Goal: Task Accomplishment & Management: Use online tool/utility

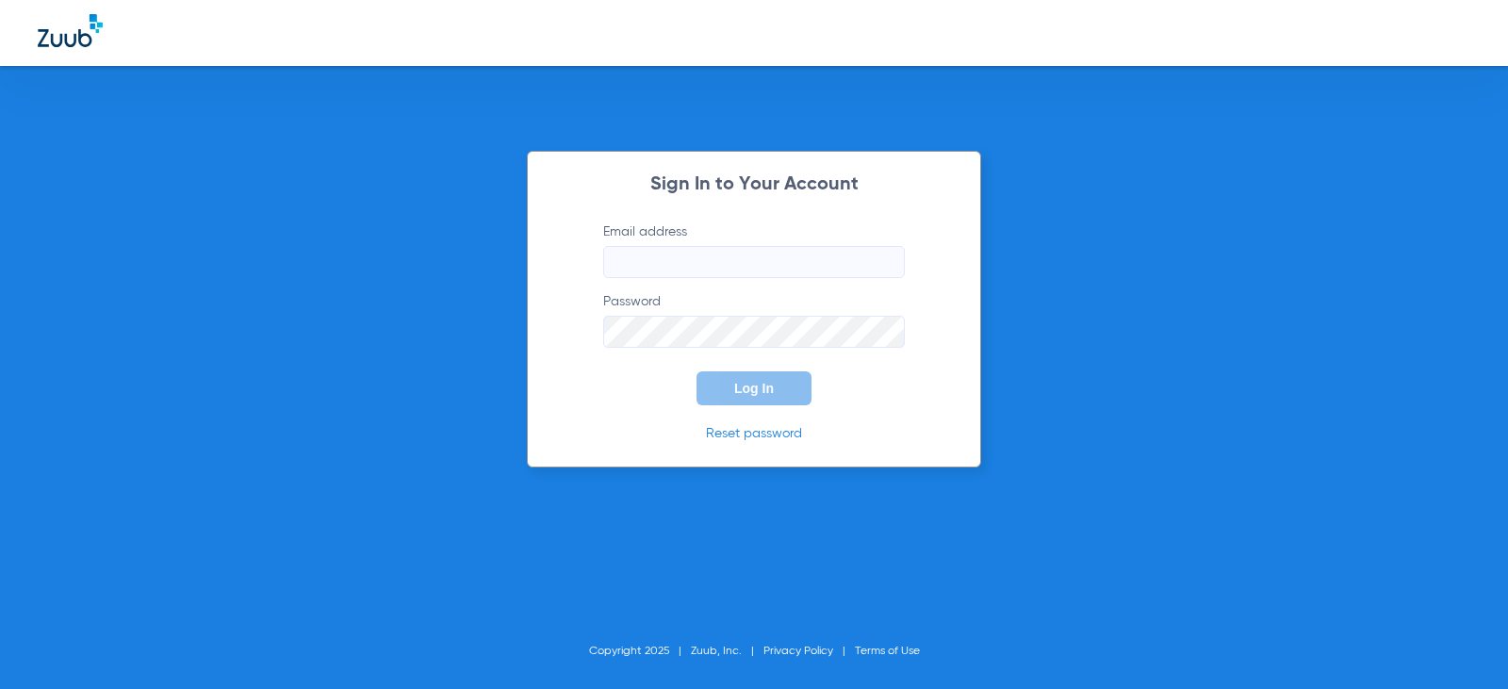
click at [677, 239] on label "Email address" at bounding box center [754, 250] width 302 height 56
click at [677, 246] on input "Email address" at bounding box center [754, 262] width 302 height 32
click at [663, 253] on input "Email address" at bounding box center [754, 262] width 302 height 32
type input "denisseguijosa96@mydentalmail.com"
click at [697, 371] on button "Log In" at bounding box center [754, 388] width 115 height 34
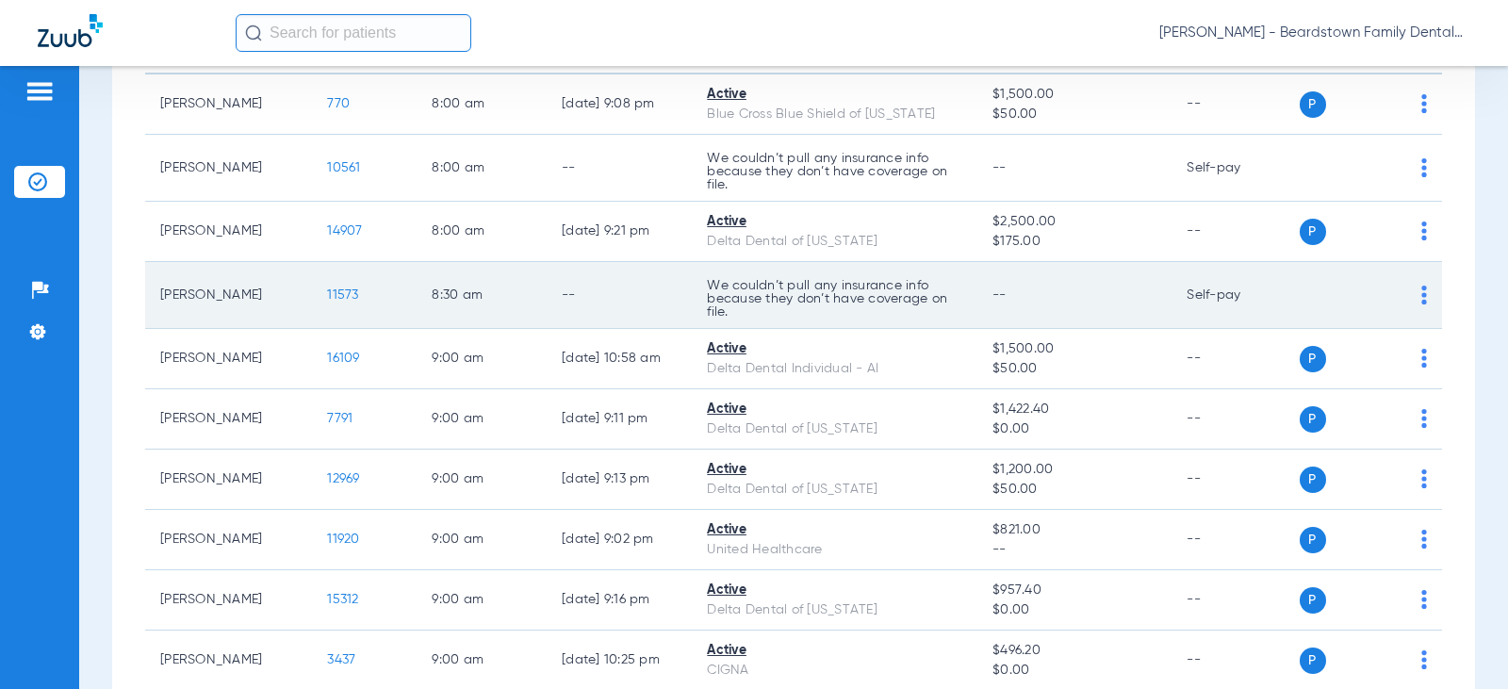
scroll to position [94, 0]
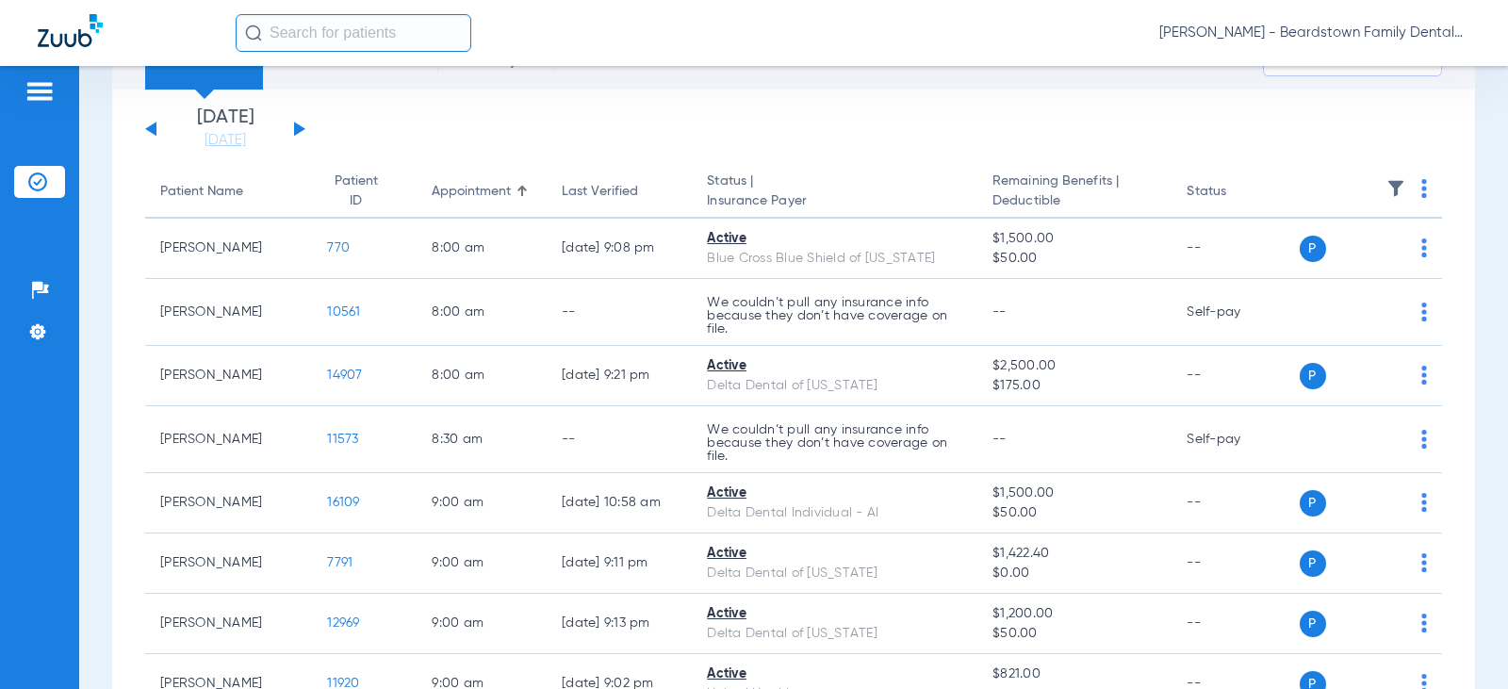
click at [298, 124] on button at bounding box center [299, 129] width 11 height 14
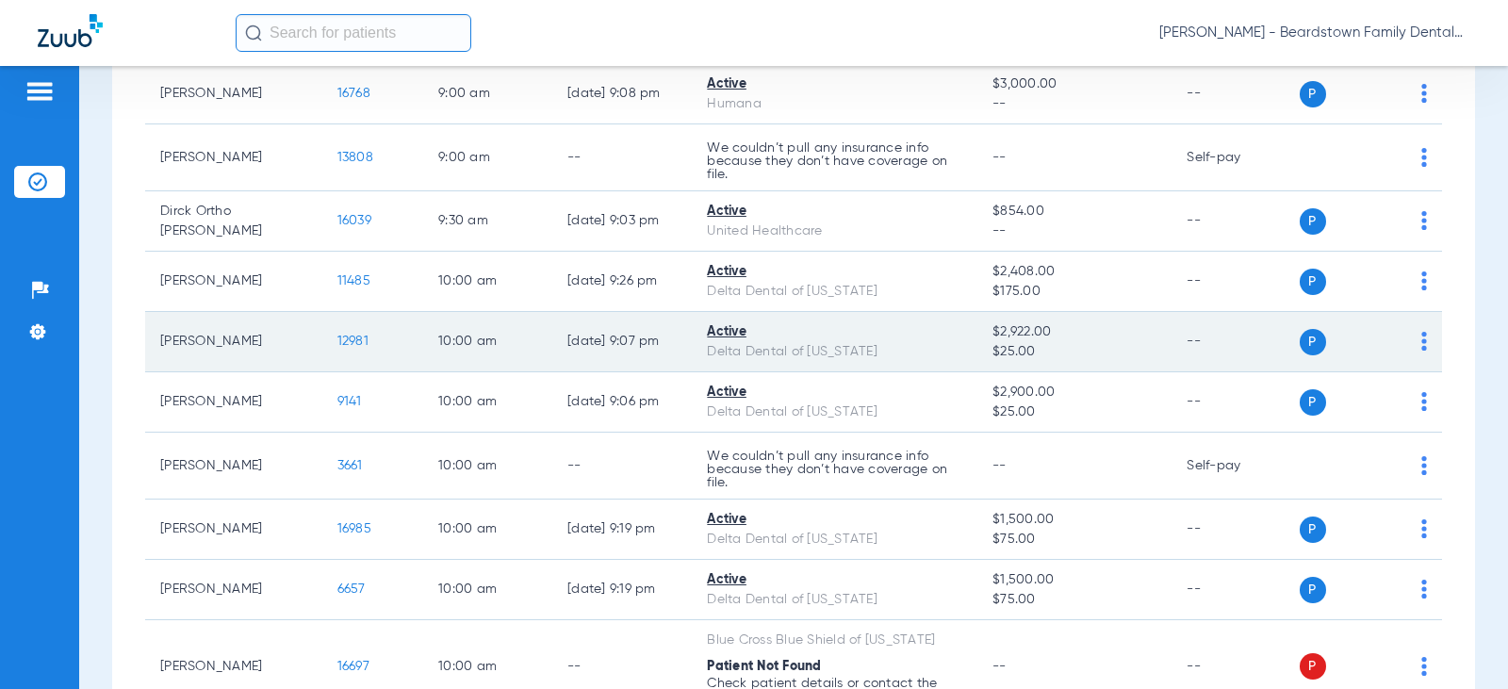
scroll to position [566, 0]
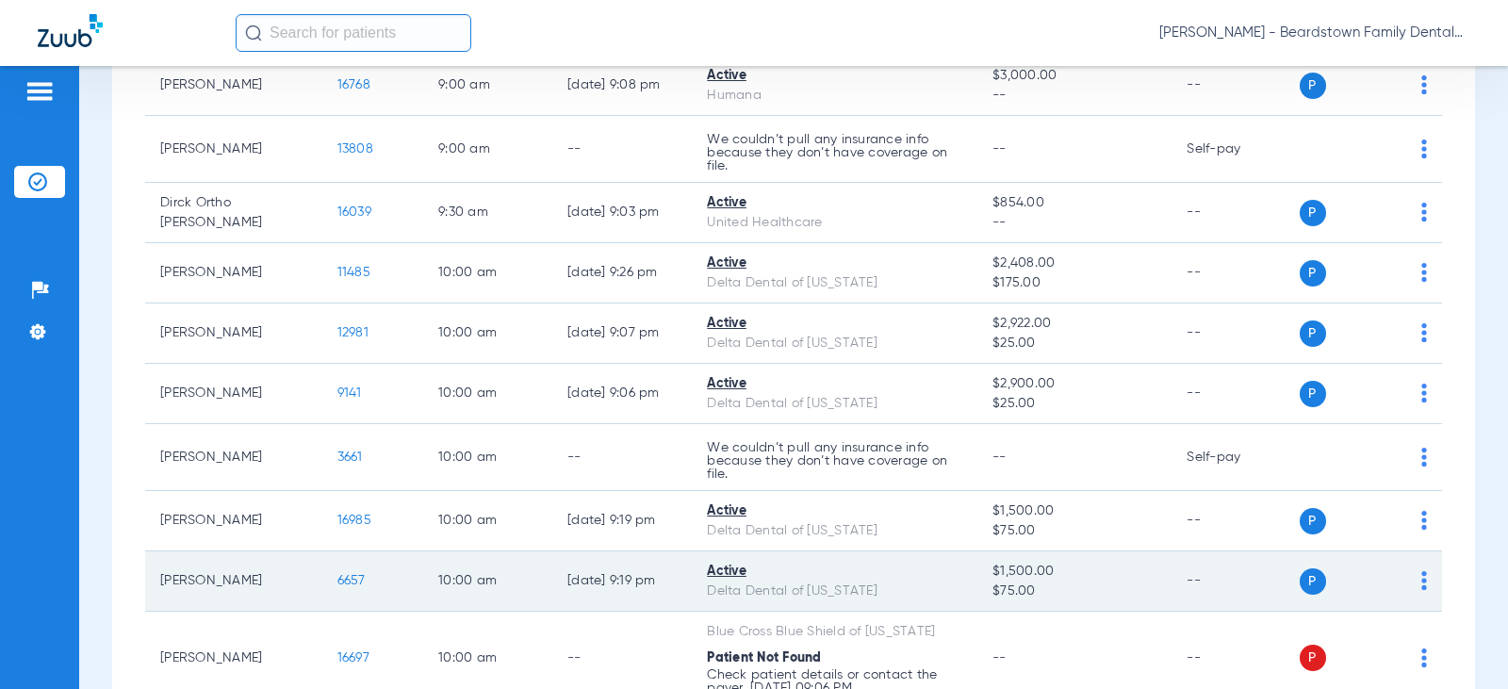
click at [337, 577] on span "6657" at bounding box center [351, 580] width 28 height 13
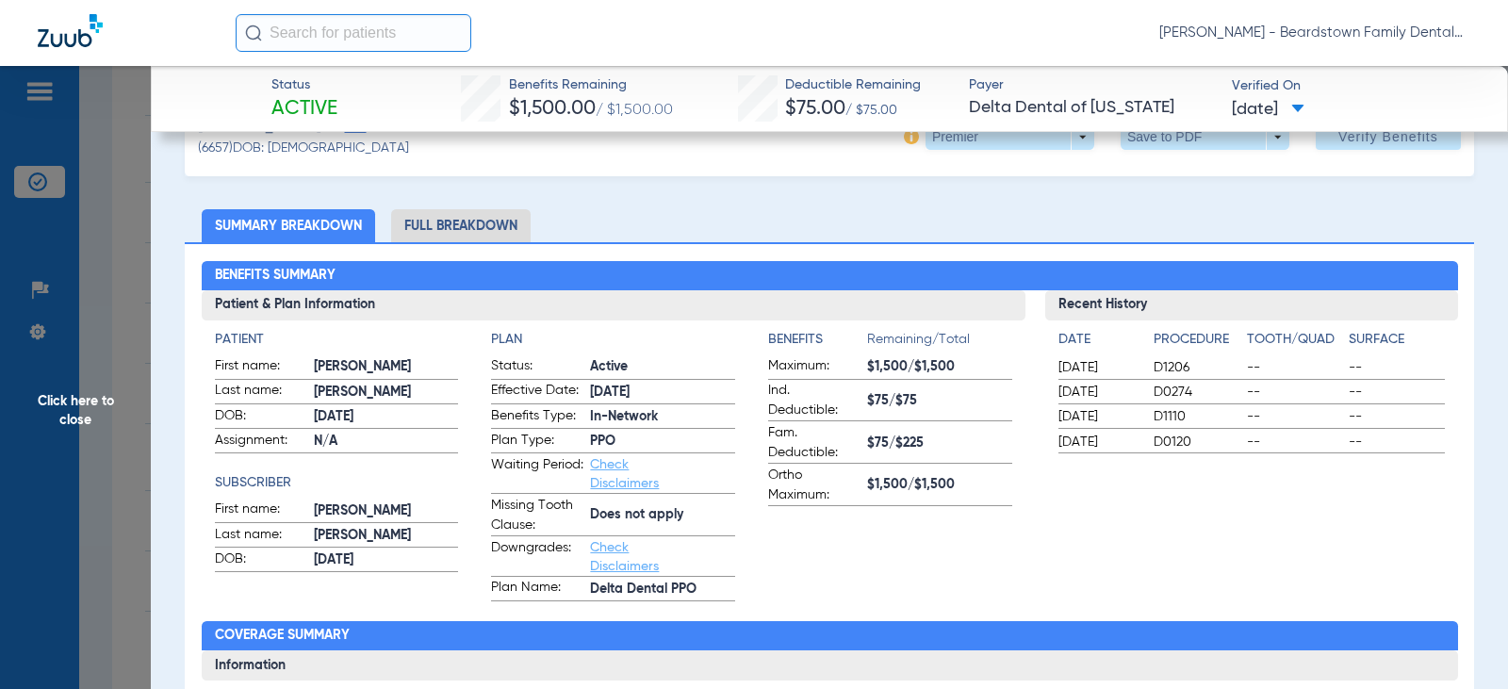
scroll to position [94, 0]
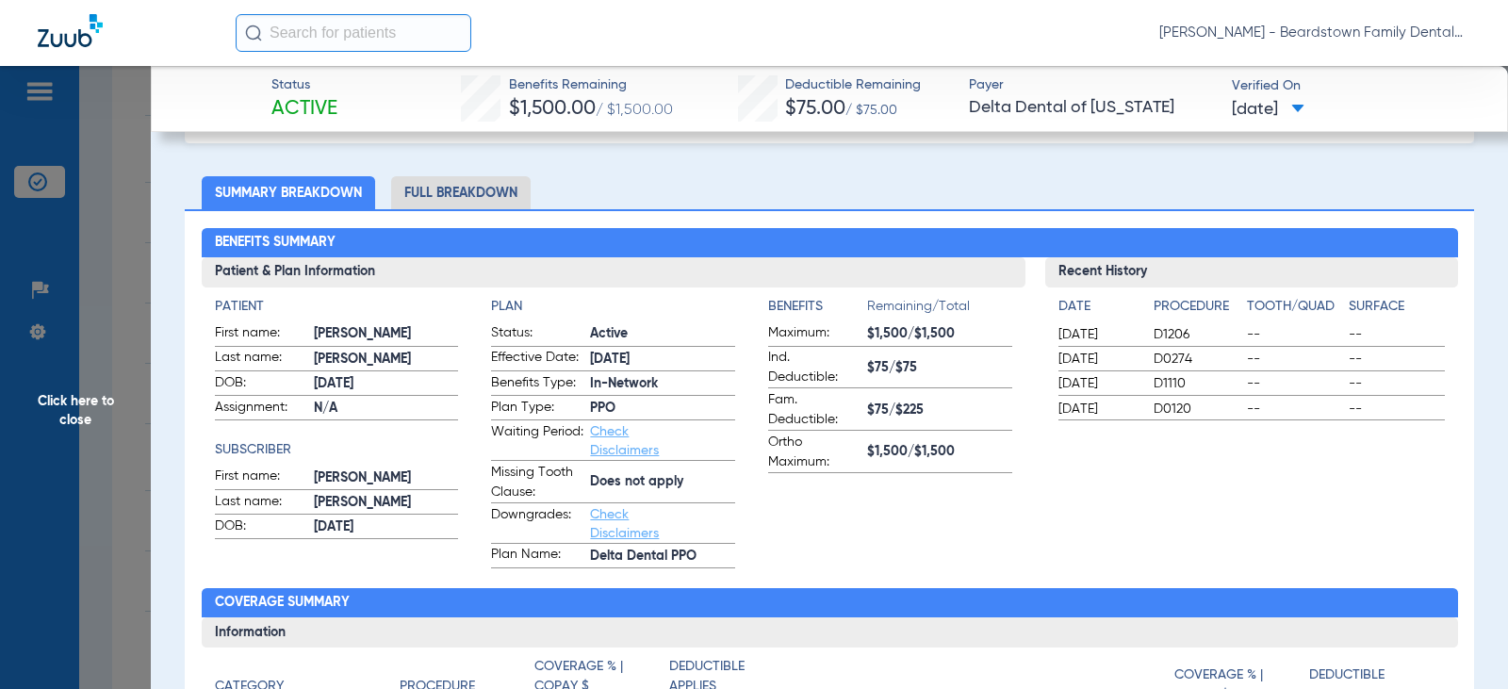
click at [934, 321] on span "Remaining/Total" at bounding box center [939, 310] width 145 height 26
click at [934, 330] on span "$1,500/$1,500" at bounding box center [939, 334] width 145 height 20
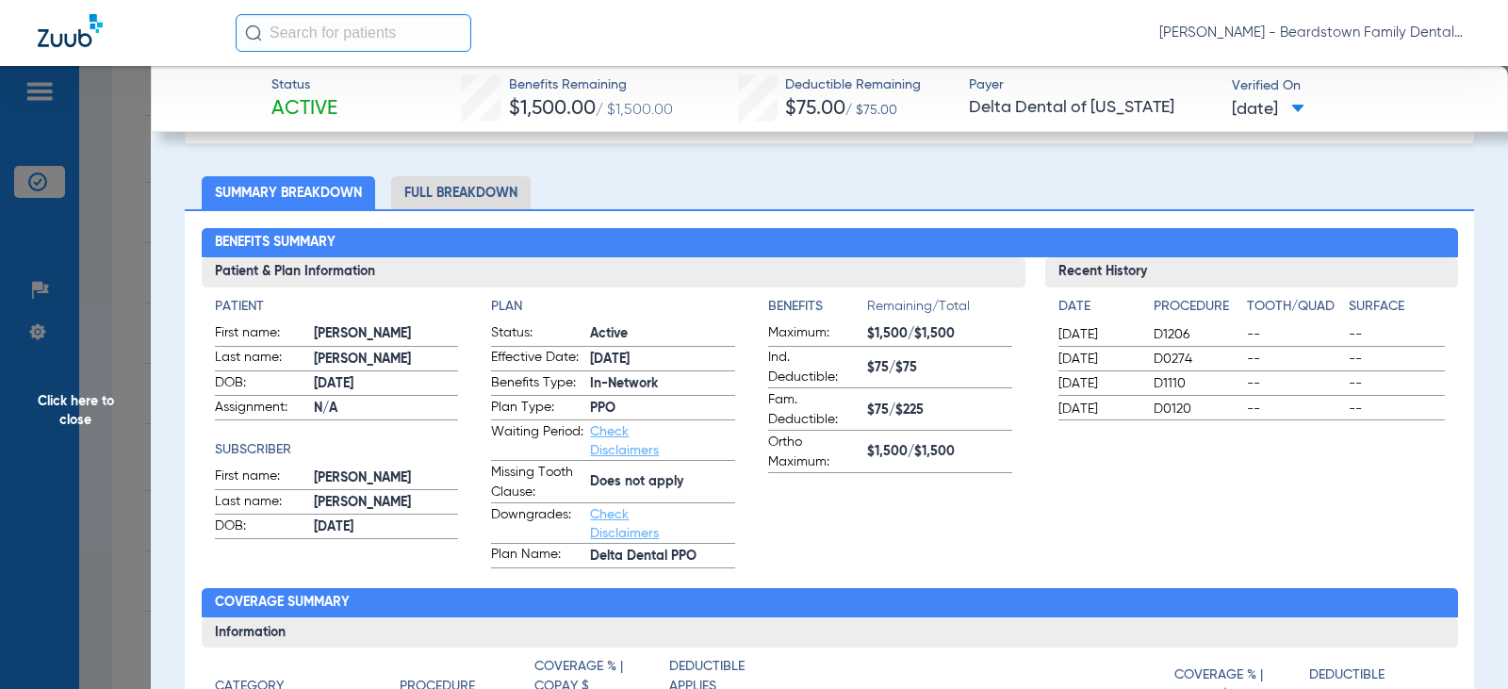
click at [934, 330] on span "$1,500/$1,500" at bounding box center [939, 334] width 145 height 20
click at [447, 191] on li "Full Breakdown" at bounding box center [460, 192] width 139 height 33
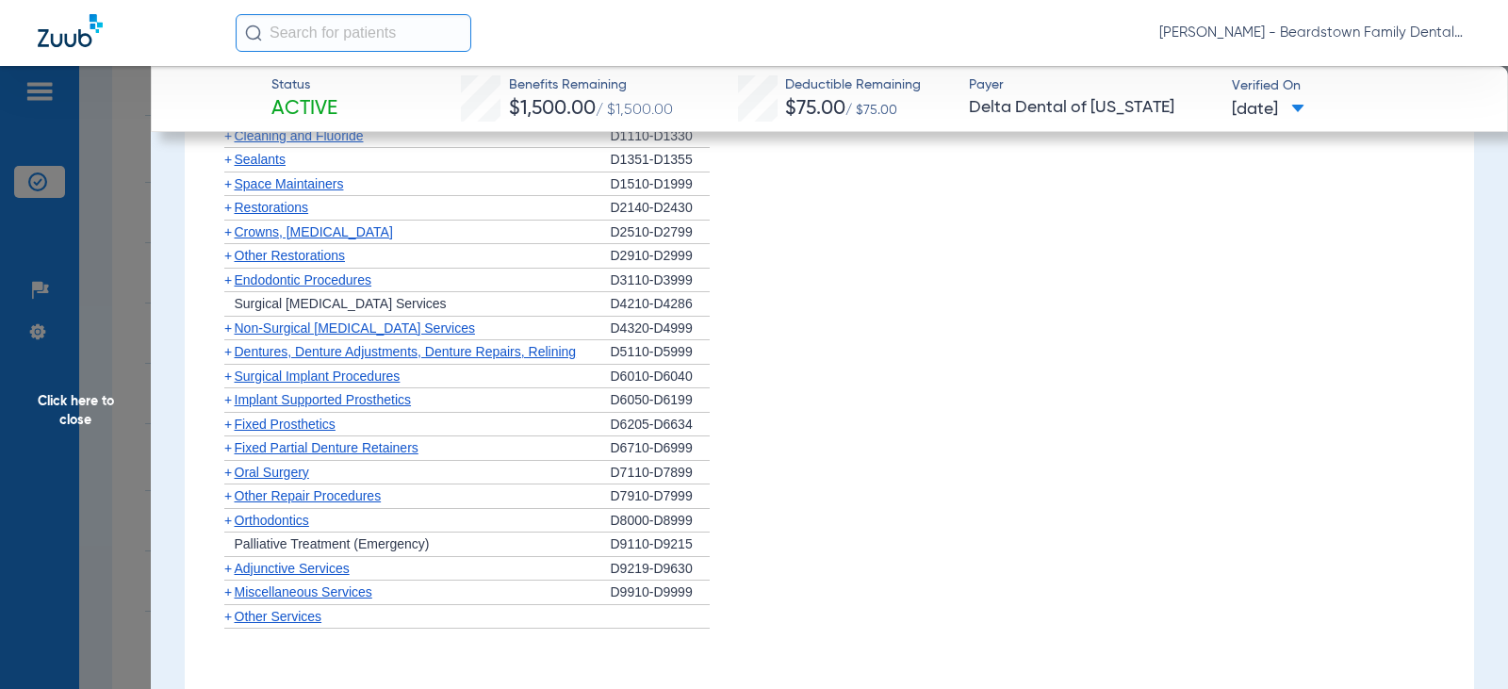
scroll to position [2262, 0]
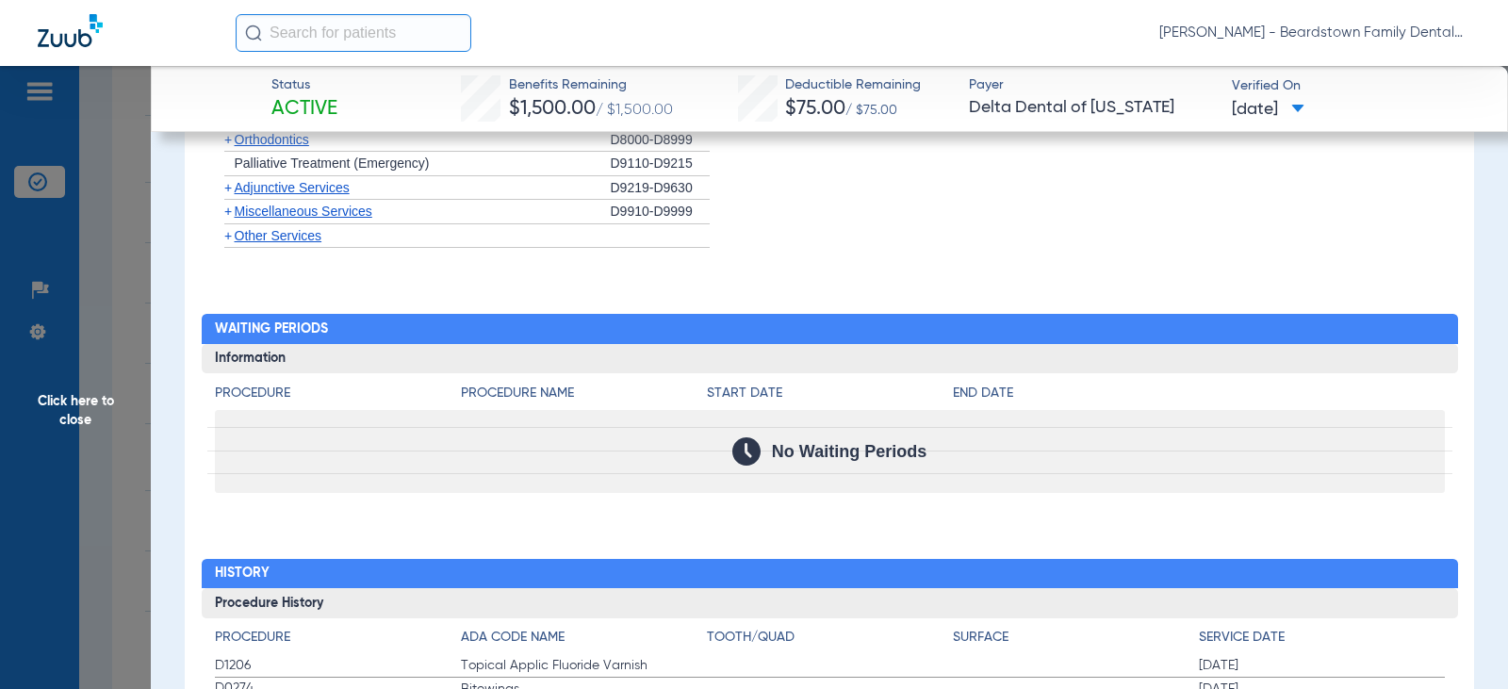
drag, startPoint x: 127, startPoint y: 400, endPoint x: 70, endPoint y: 403, distance: 57.6
click at [83, 403] on span "Click here to close" at bounding box center [75, 410] width 151 height 689
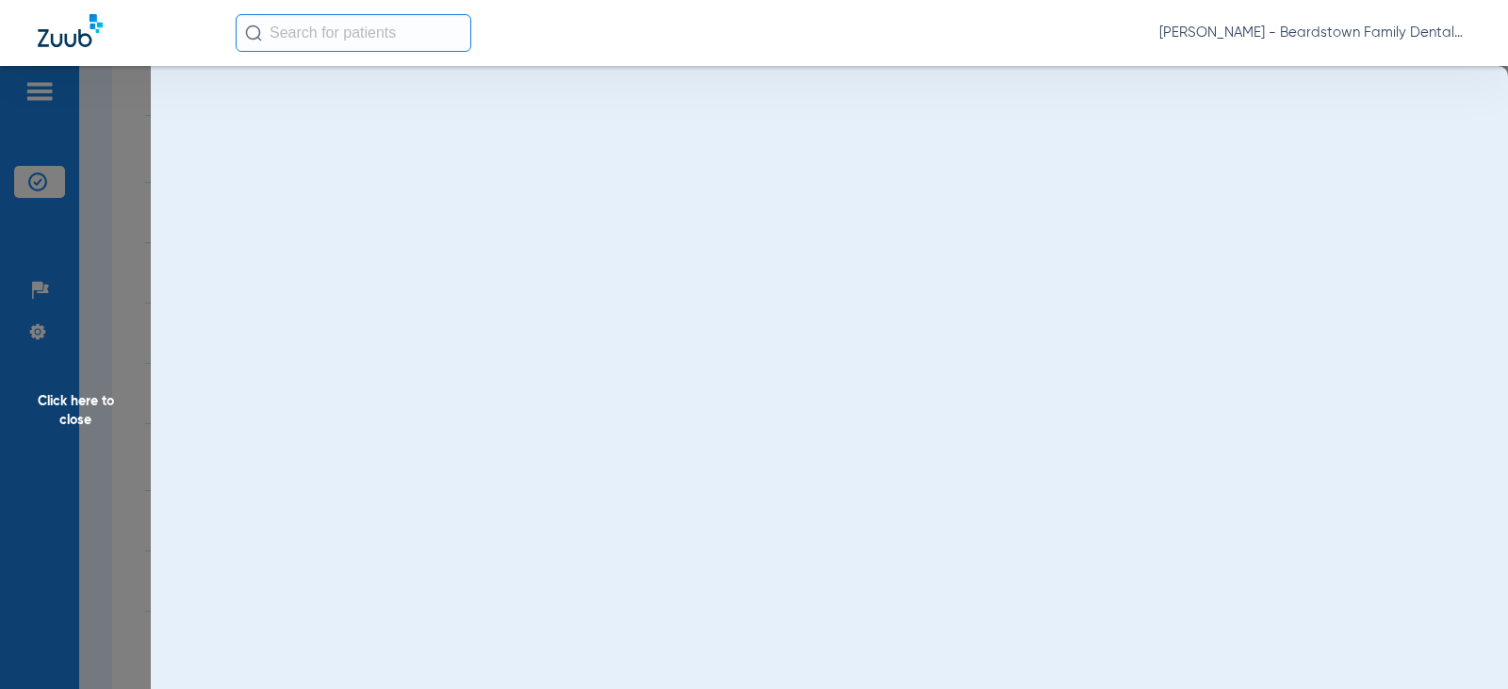
click at [69, 403] on span "Click here to close" at bounding box center [75, 410] width 151 height 689
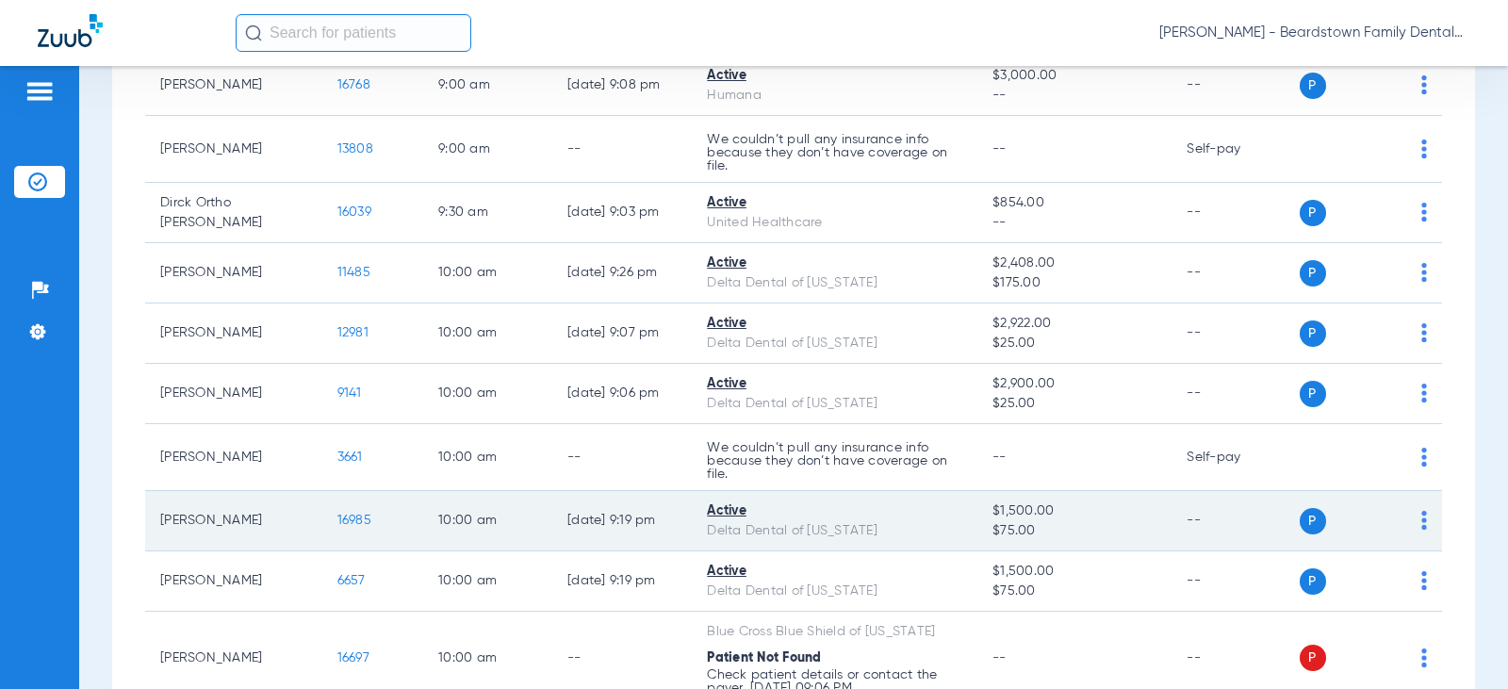
click at [337, 521] on span "16985" at bounding box center [354, 520] width 34 height 13
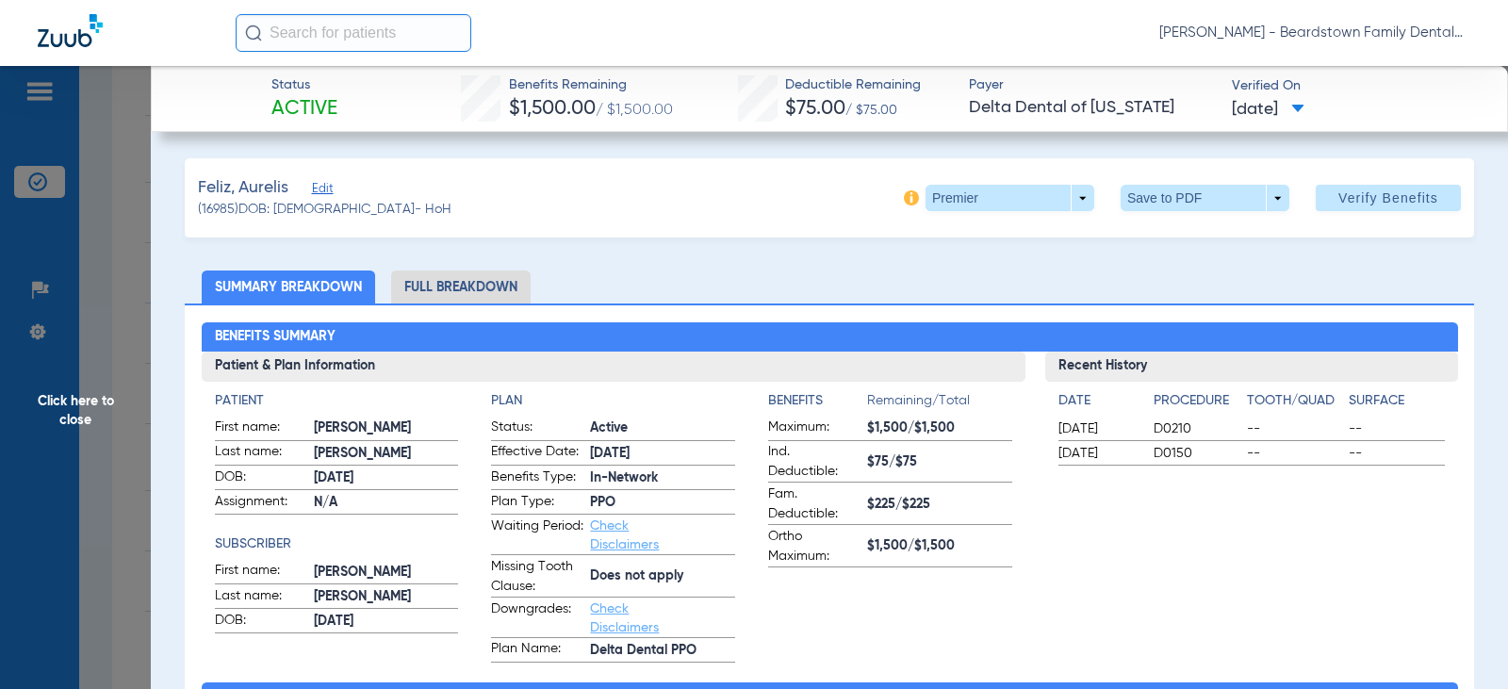
click at [457, 272] on li "Full Breakdown" at bounding box center [460, 287] width 139 height 33
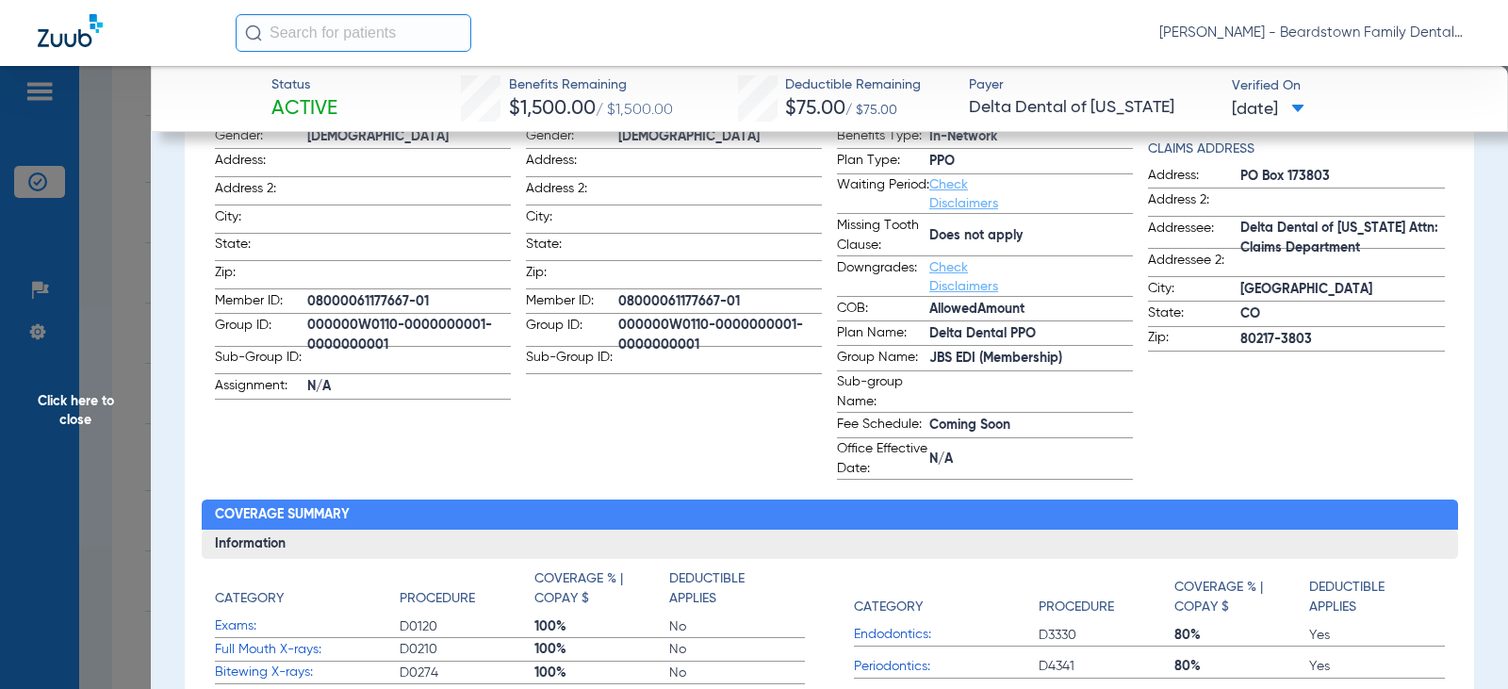
scroll to position [377, 0]
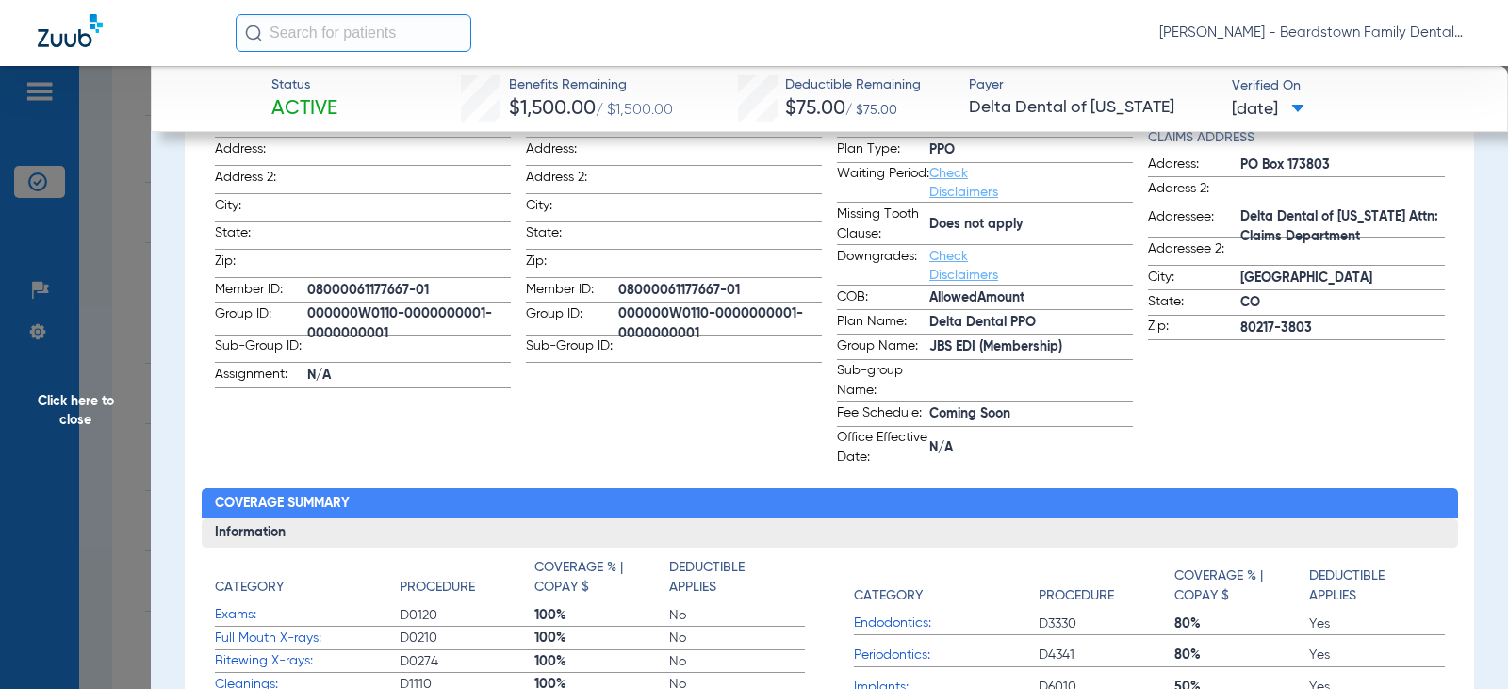
drag, startPoint x: 715, startPoint y: 287, endPoint x: 616, endPoint y: 287, distance: 99.0
click at [618, 287] on span "08000061177667-01" at bounding box center [720, 291] width 204 height 20
click at [90, 411] on span "Click here to close" at bounding box center [75, 410] width 151 height 689
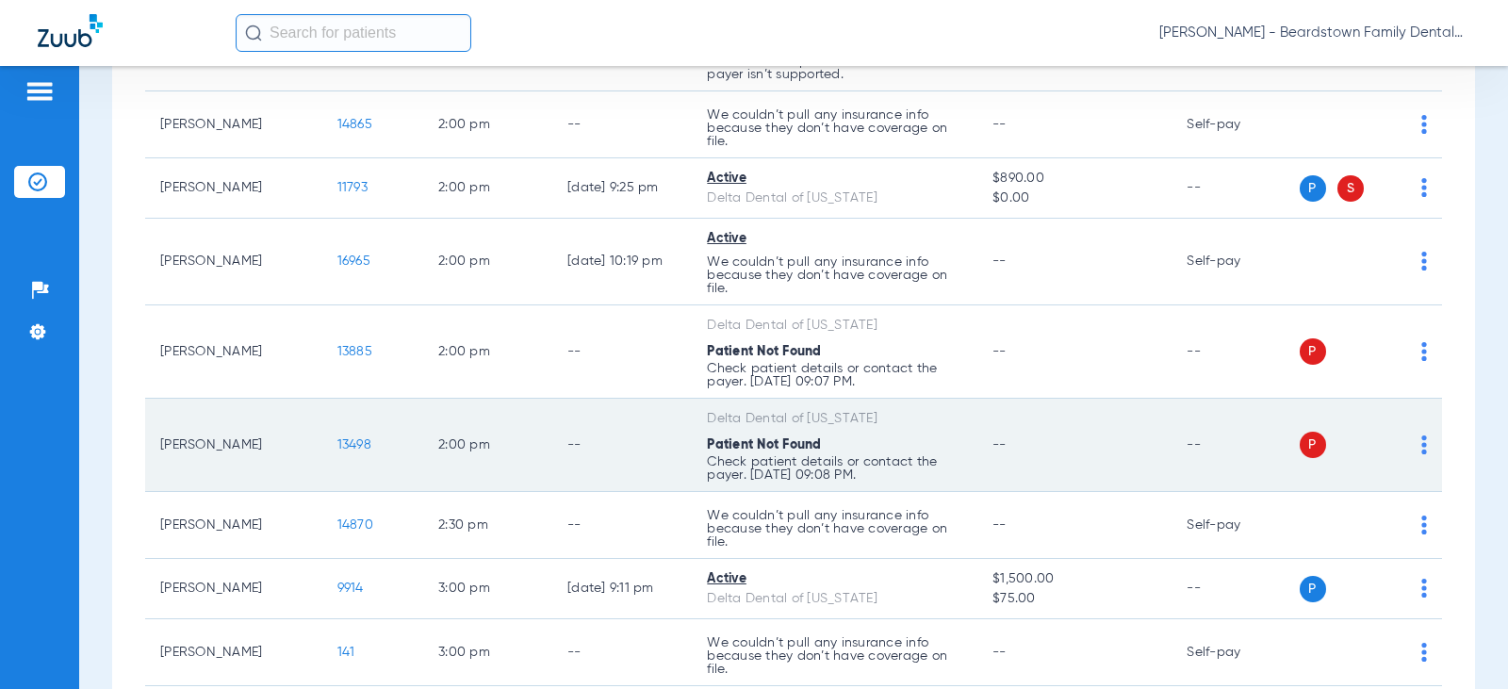
scroll to position [2262, 0]
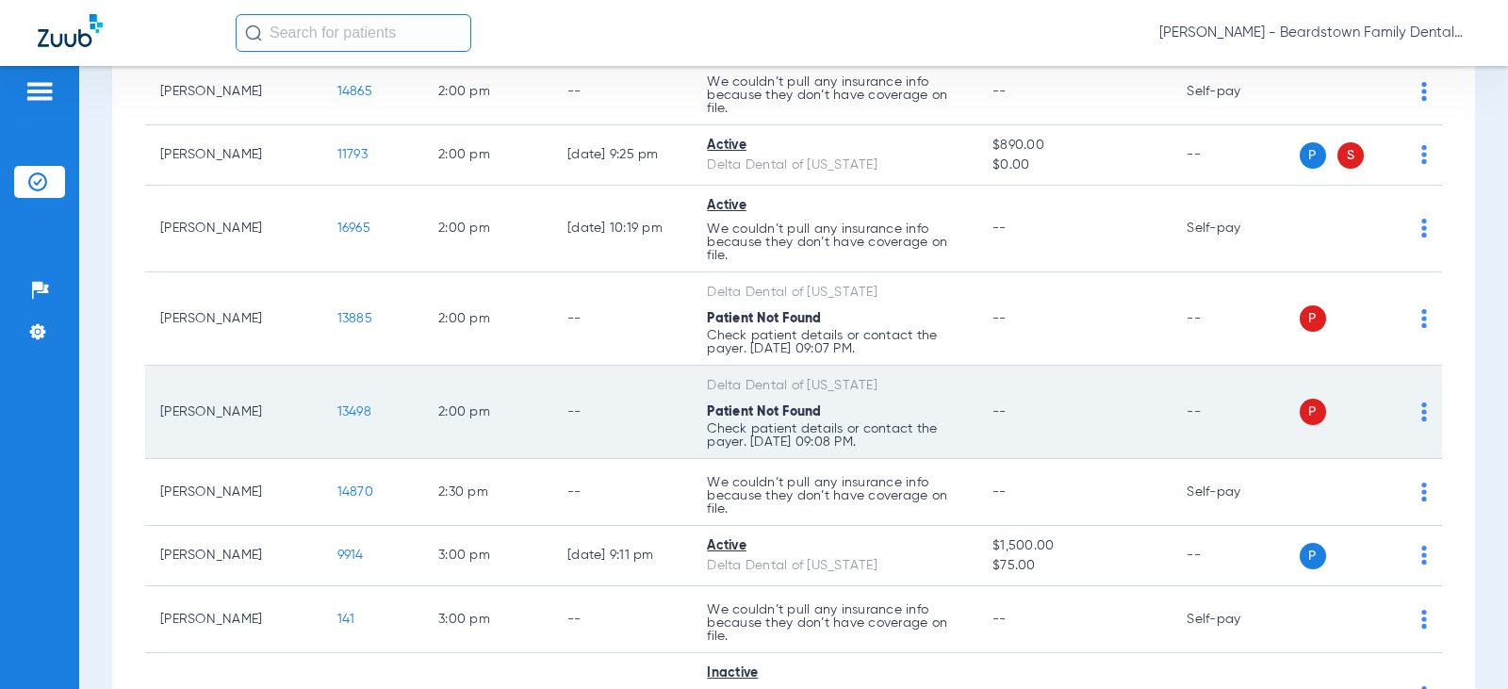
click at [338, 414] on span "13498" at bounding box center [354, 411] width 34 height 13
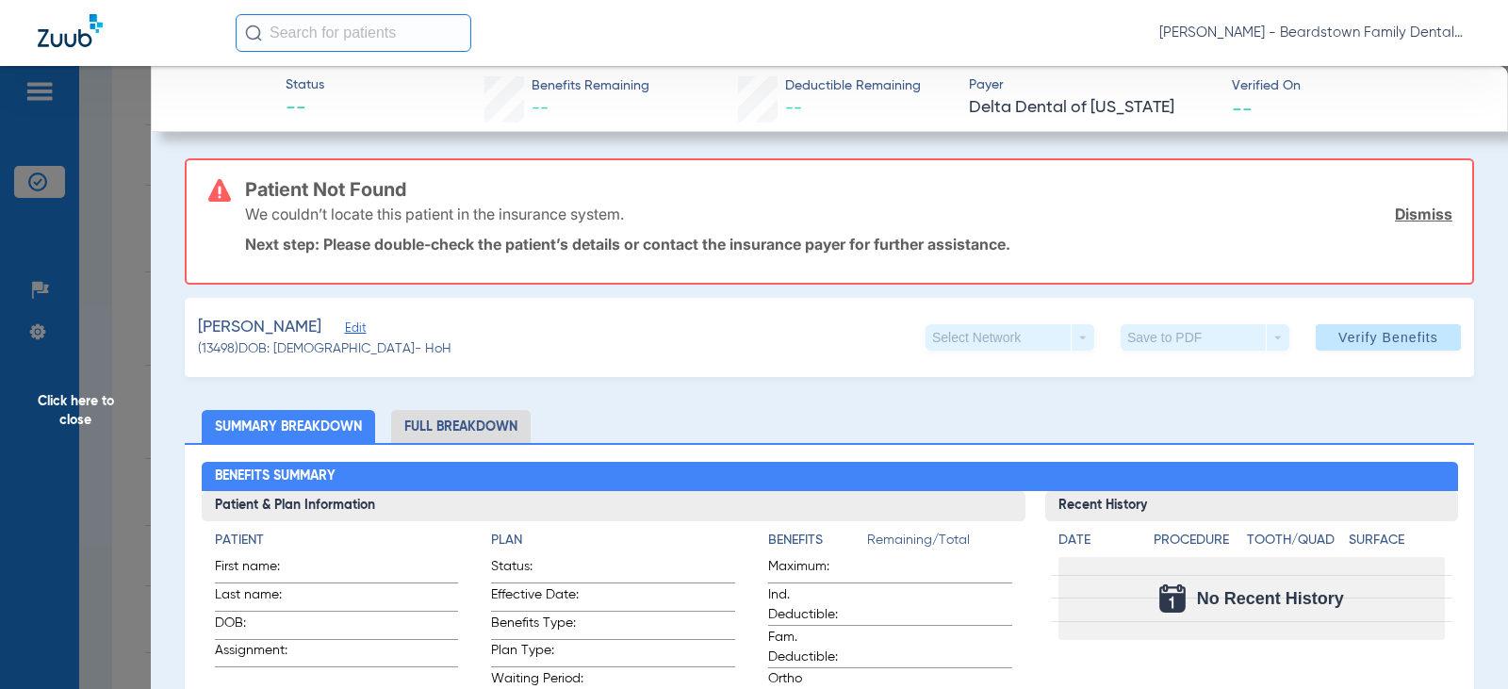
click at [483, 432] on li "Full Breakdown" at bounding box center [460, 426] width 139 height 33
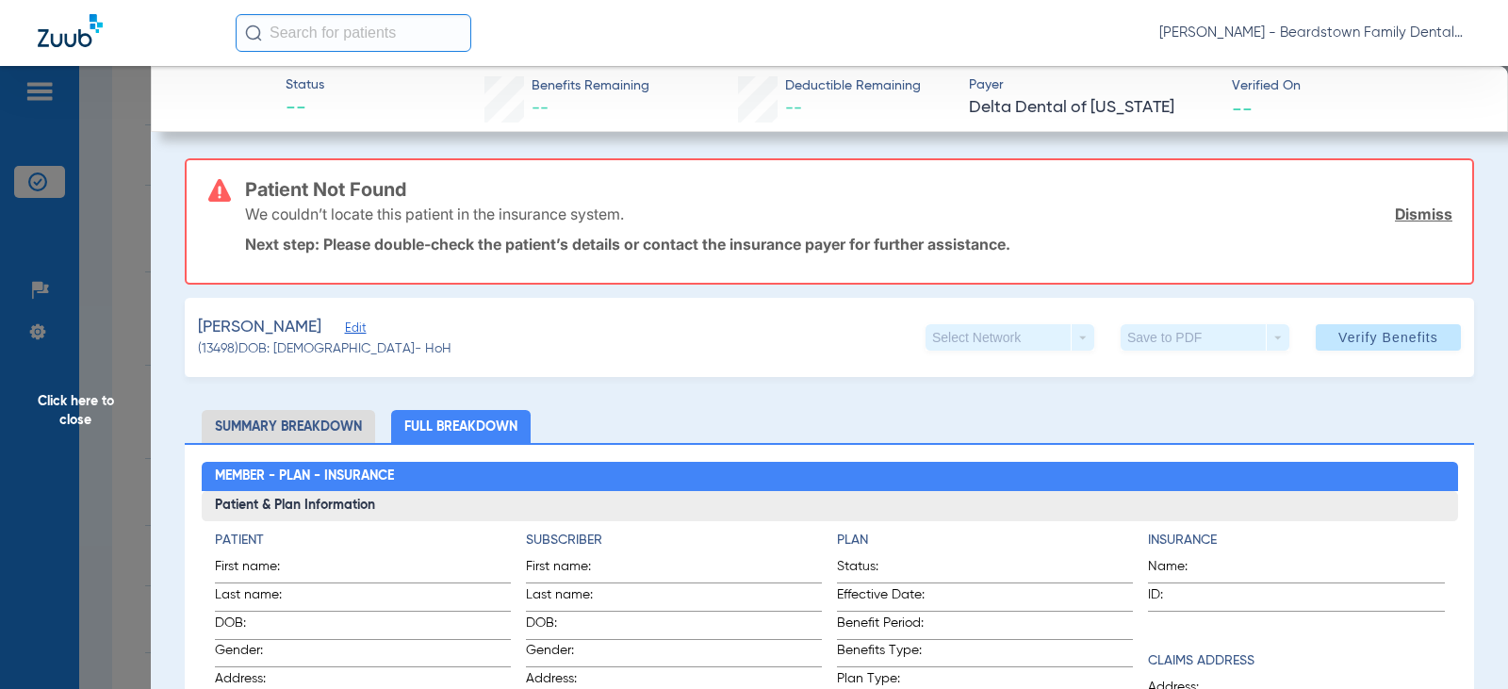
click at [101, 261] on span "Click here to close" at bounding box center [75, 410] width 151 height 689
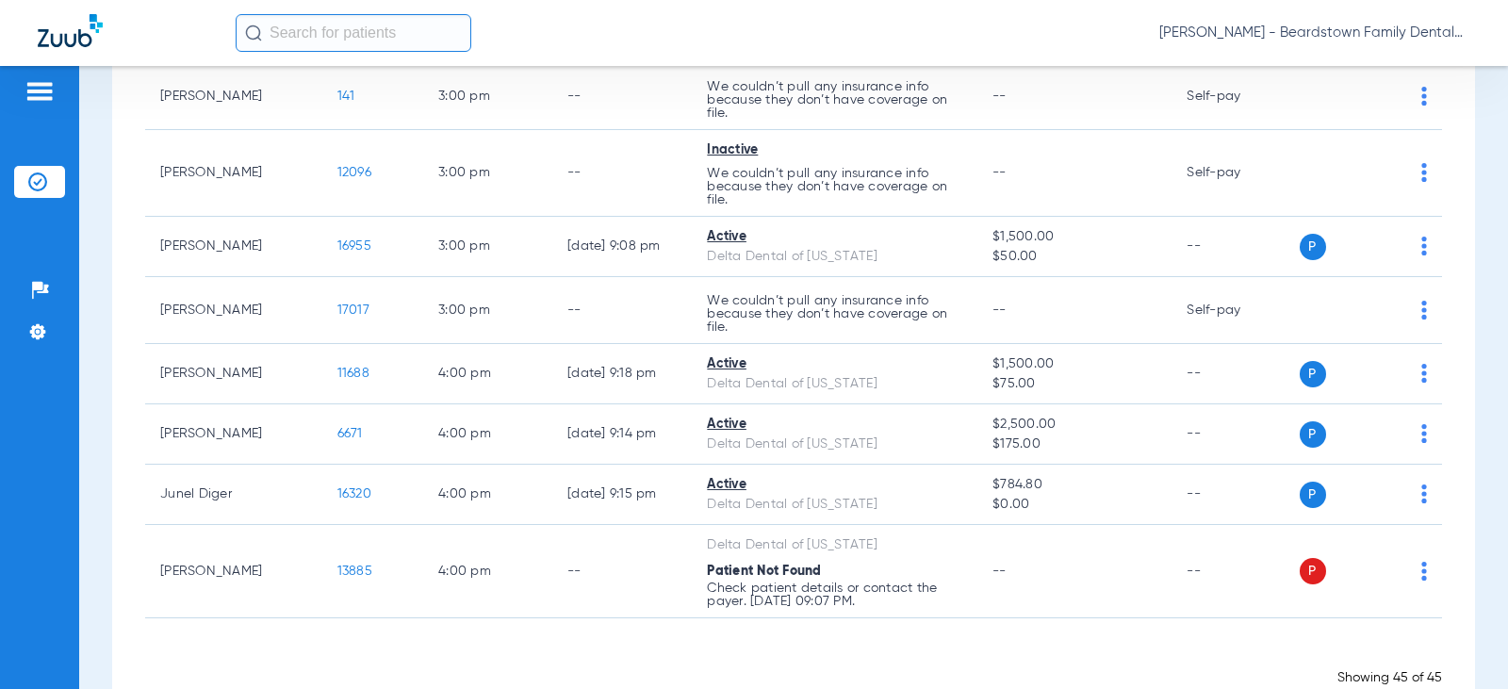
scroll to position [2835, 0]
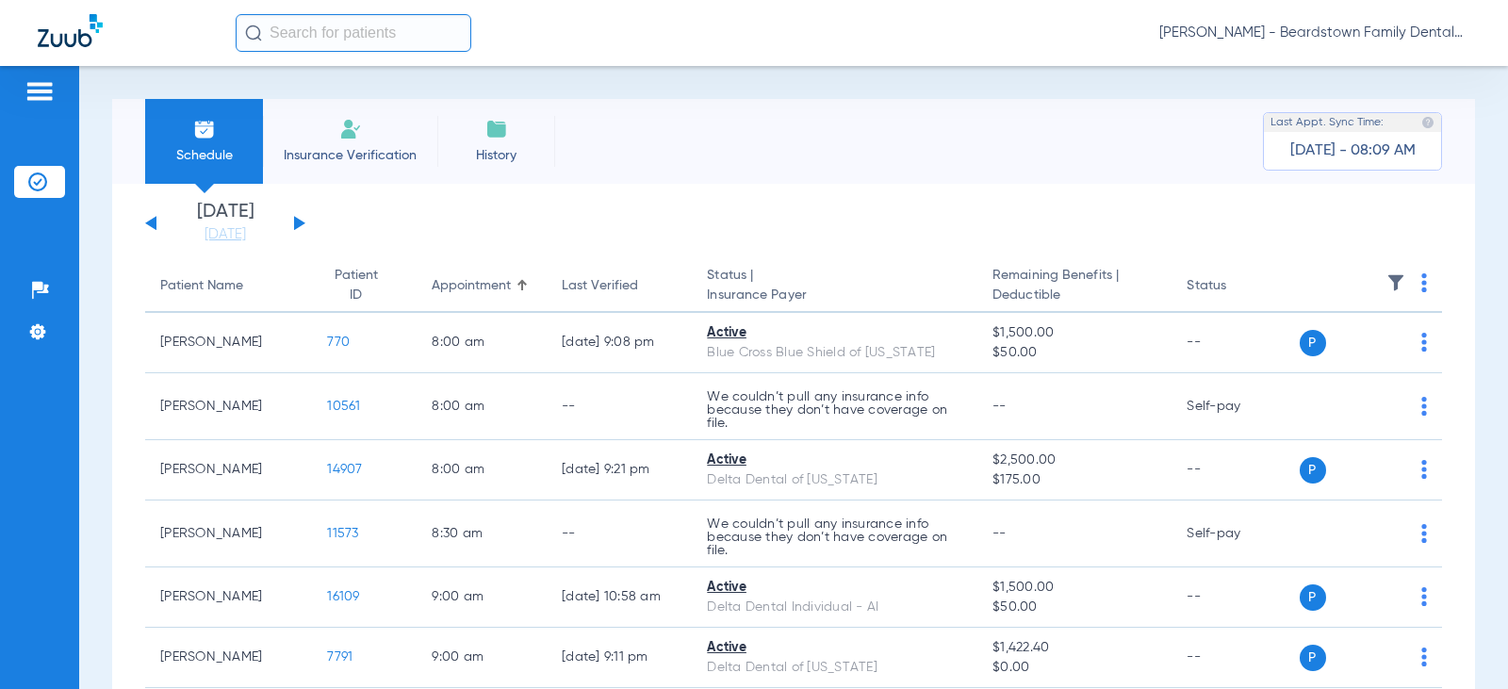
click at [1391, 280] on th at bounding box center [1371, 286] width 143 height 53
click at [1387, 280] on img at bounding box center [1396, 282] width 19 height 19
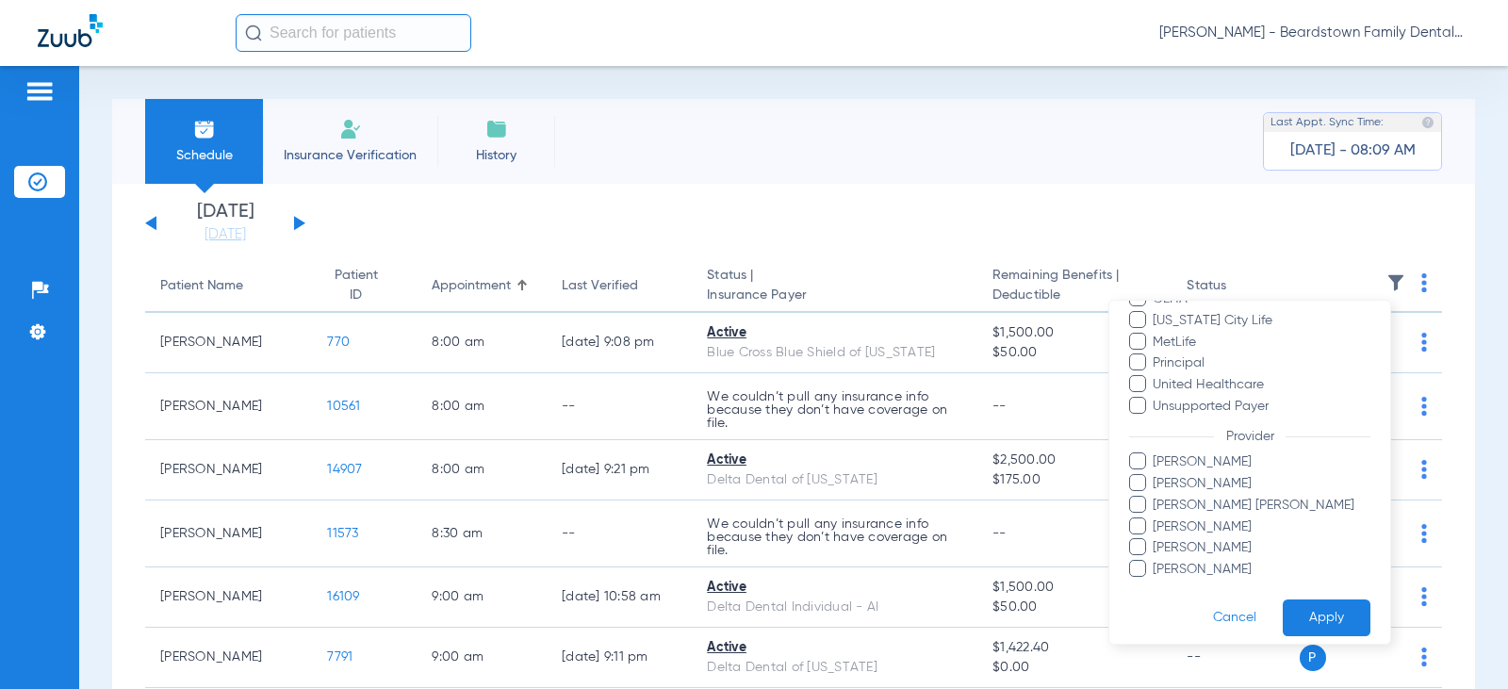
scroll to position [472, 0]
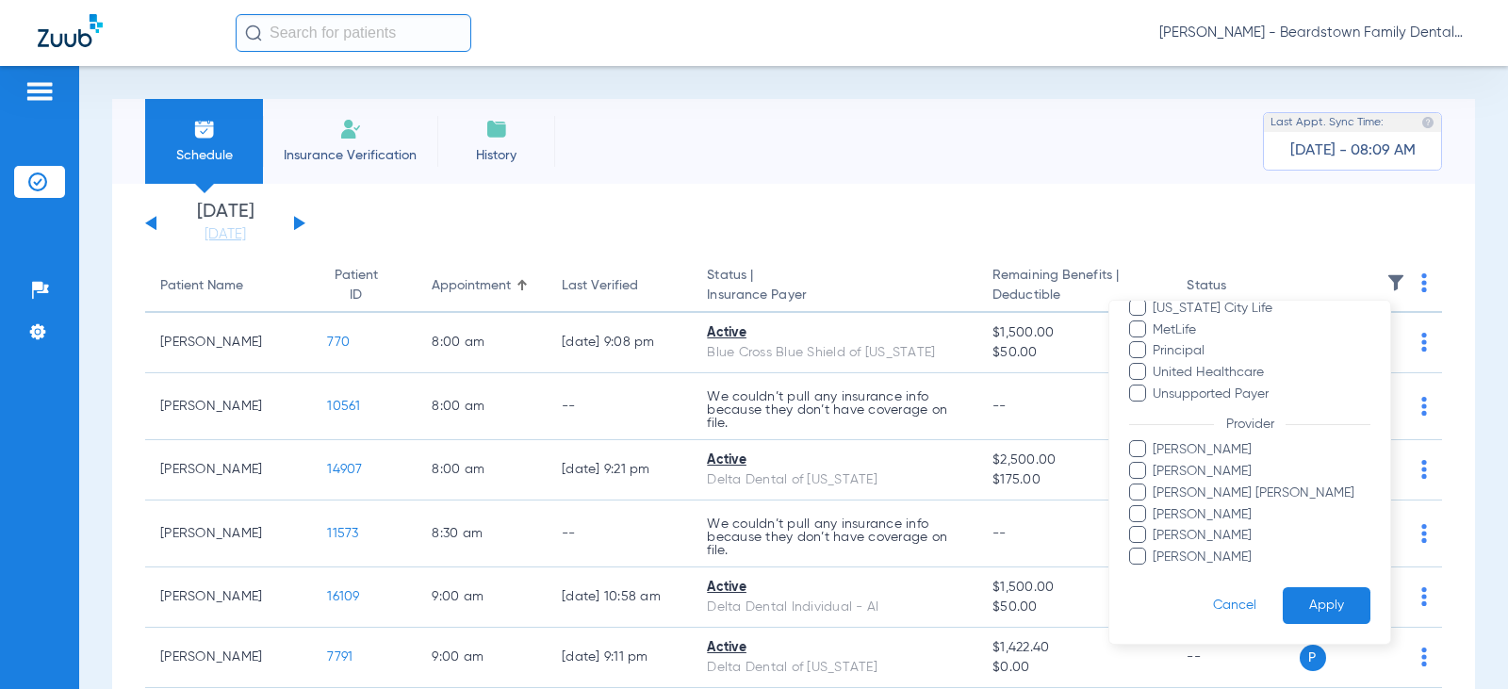
click at [1199, 496] on span "[PERSON_NAME] [PERSON_NAME]" at bounding box center [1261, 494] width 219 height 20
click at [1156, 506] on input "[PERSON_NAME] [PERSON_NAME]" at bounding box center [1156, 506] width 0 height 0
click at [1314, 586] on form "Filters Clear All Status Active Not Verified See Verification Error Patient not…" at bounding box center [1249, 235] width 281 height 815
click at [1318, 595] on button "Apply" at bounding box center [1327, 605] width 88 height 37
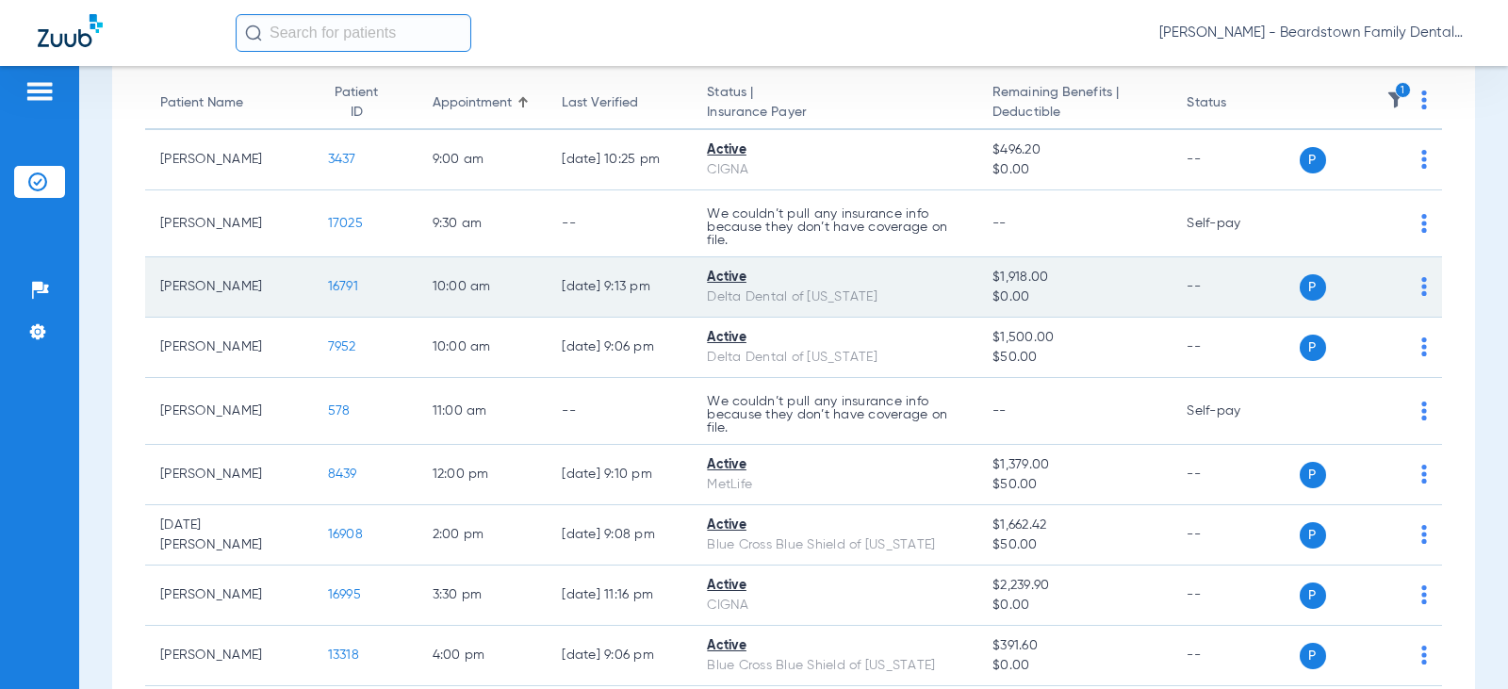
scroll to position [78, 0]
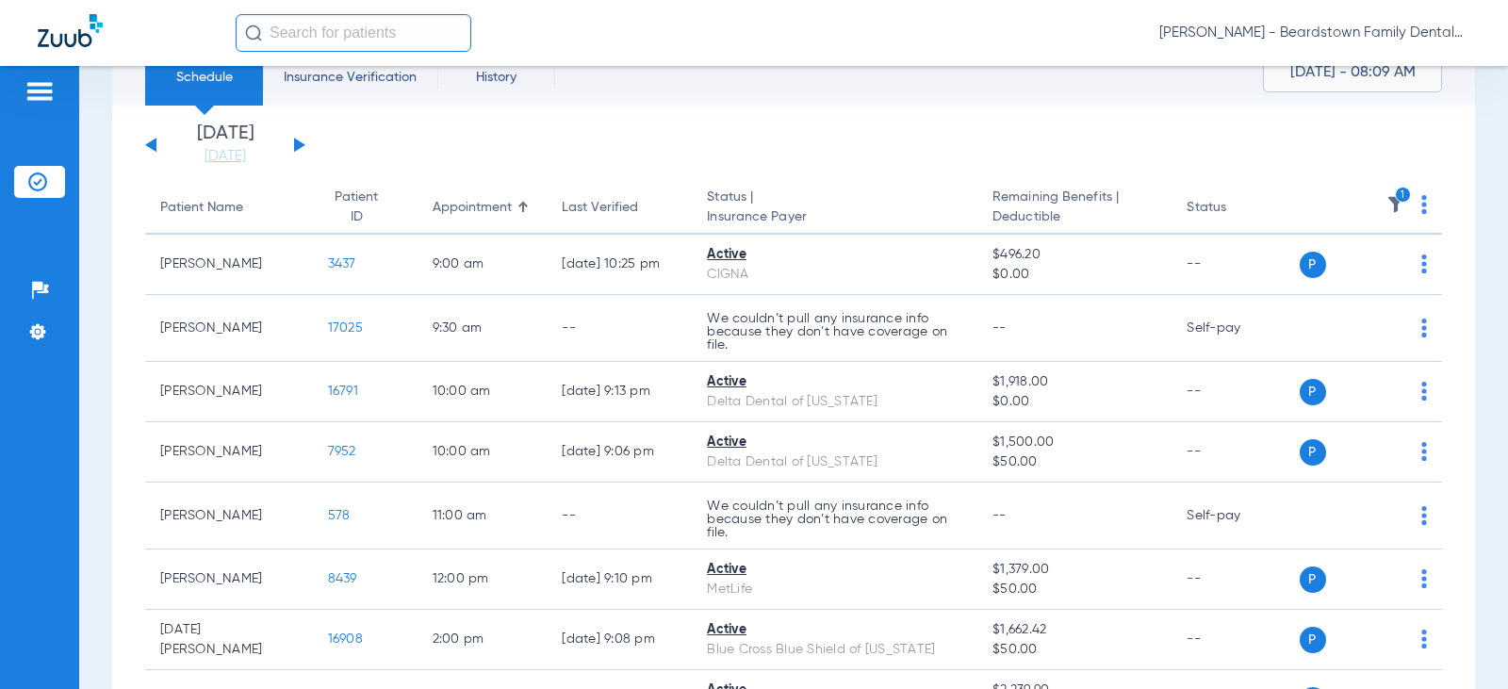
click at [305, 140] on app-single-date-navigator "[DATE] [DATE] [DATE] [DATE] [DATE] [DATE] [DATE] [DATE] [DATE] [DATE] [DATE] [D…" at bounding box center [793, 144] width 1297 height 41
click at [295, 146] on button at bounding box center [299, 145] width 11 height 14
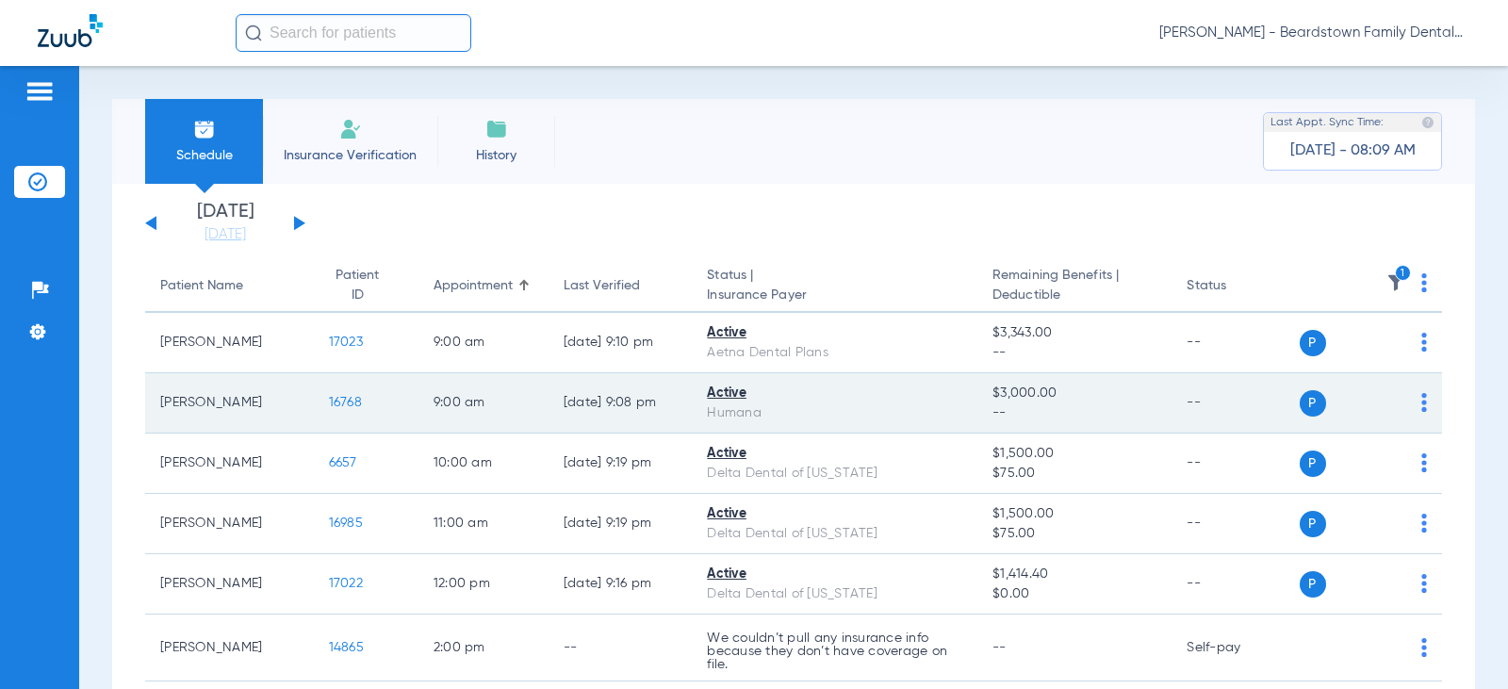
click at [730, 399] on div "Active" at bounding box center [834, 394] width 255 height 20
click at [335, 405] on span "16768" at bounding box center [345, 402] width 33 height 13
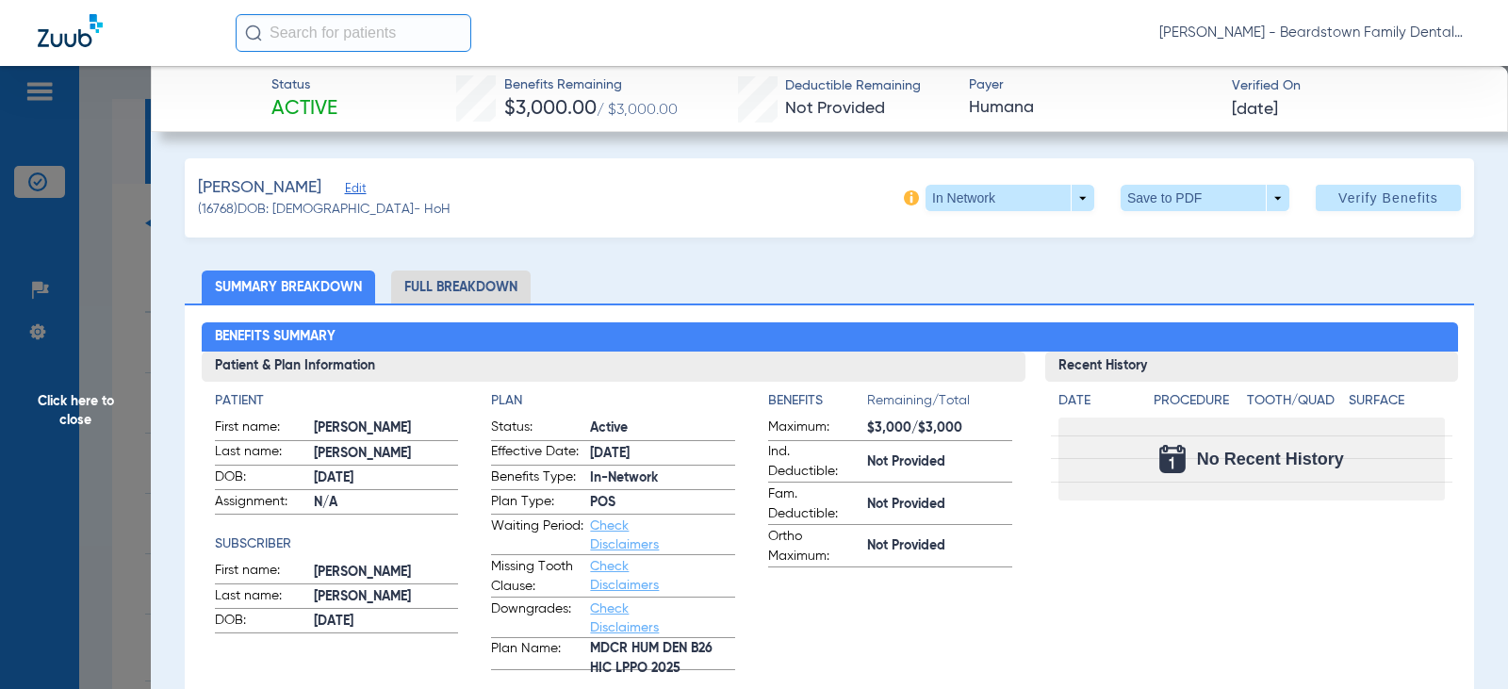
click at [467, 279] on li "Full Breakdown" at bounding box center [460, 287] width 139 height 33
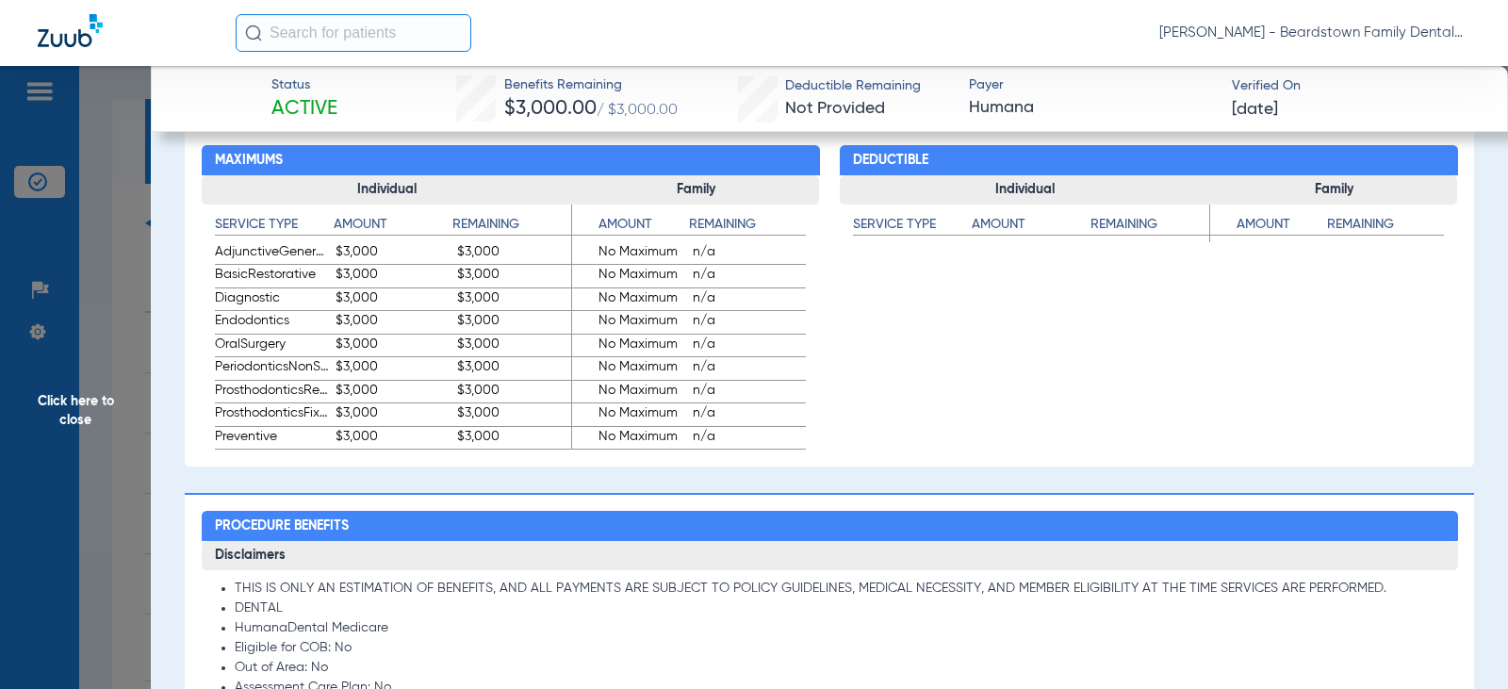
scroll to position [1131, 0]
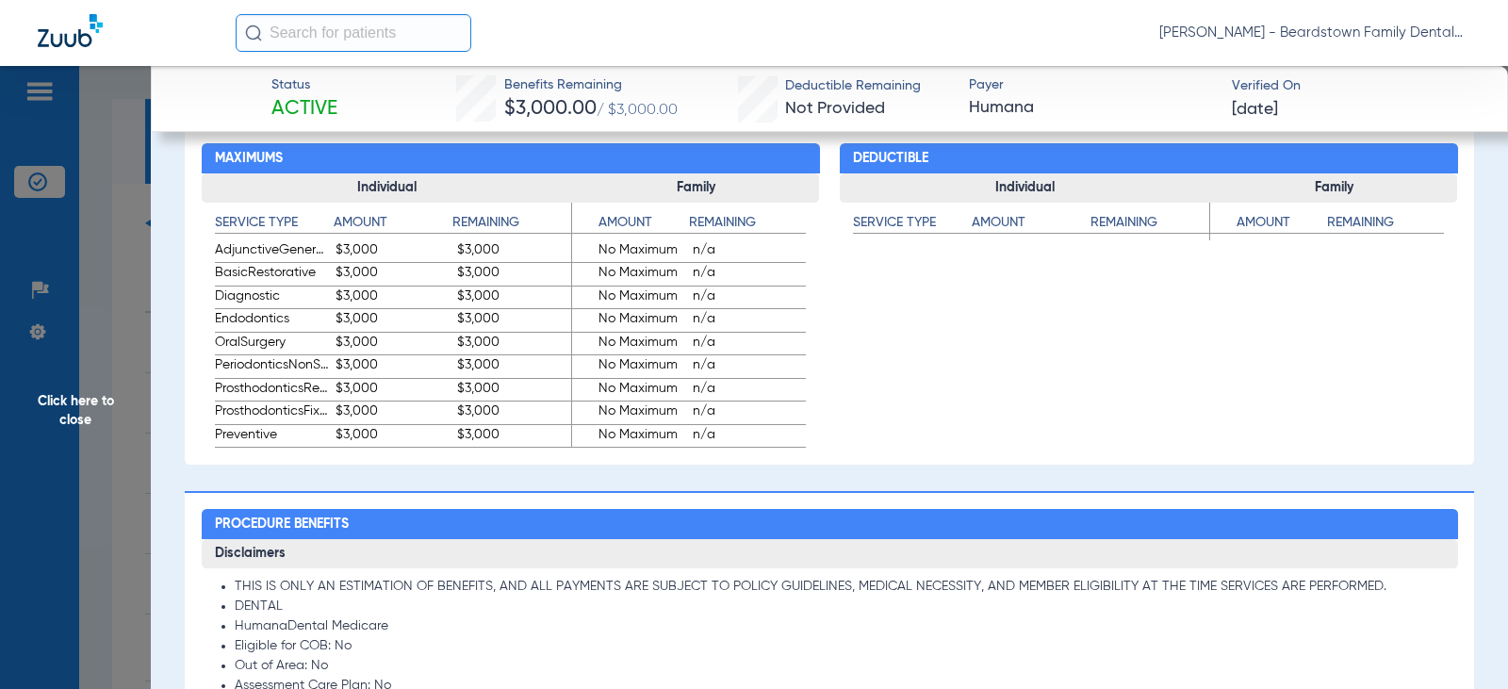
click at [81, 409] on span "Click here to close" at bounding box center [75, 410] width 151 height 689
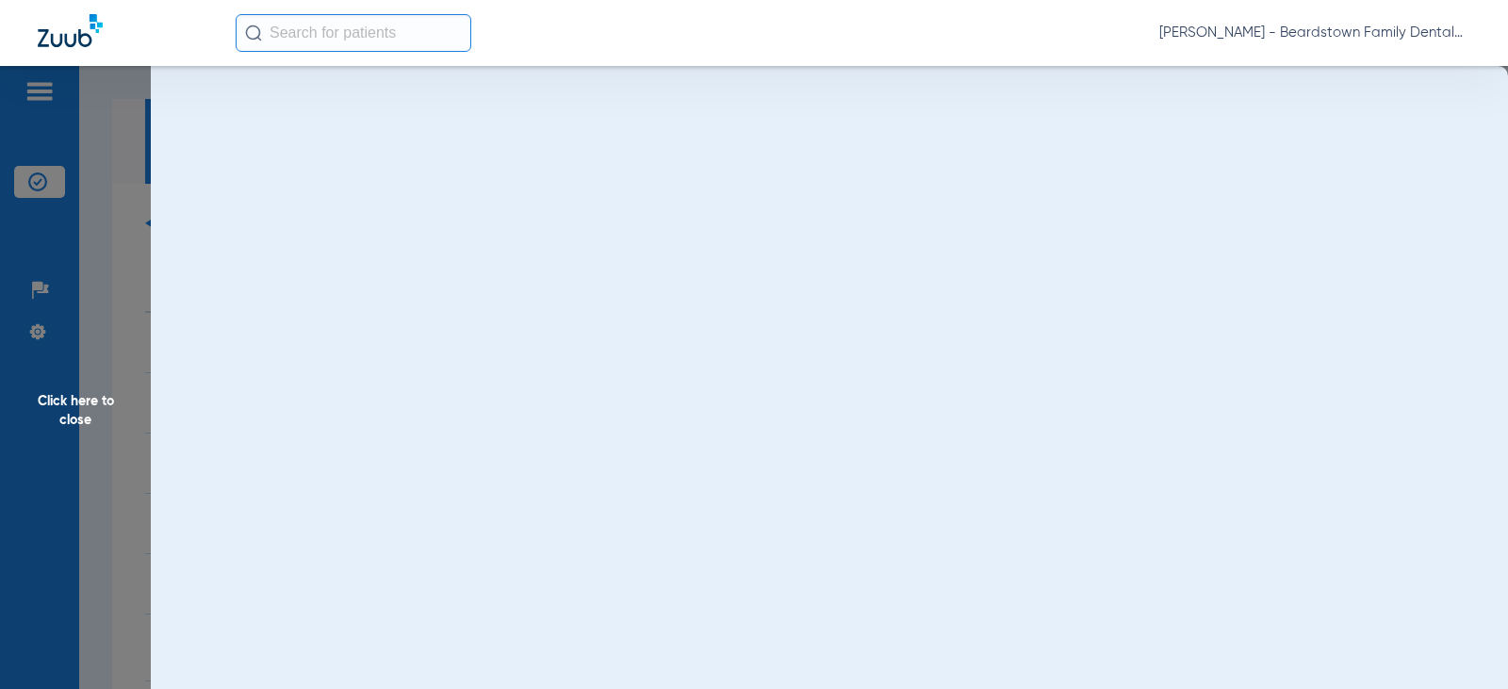
scroll to position [0, 0]
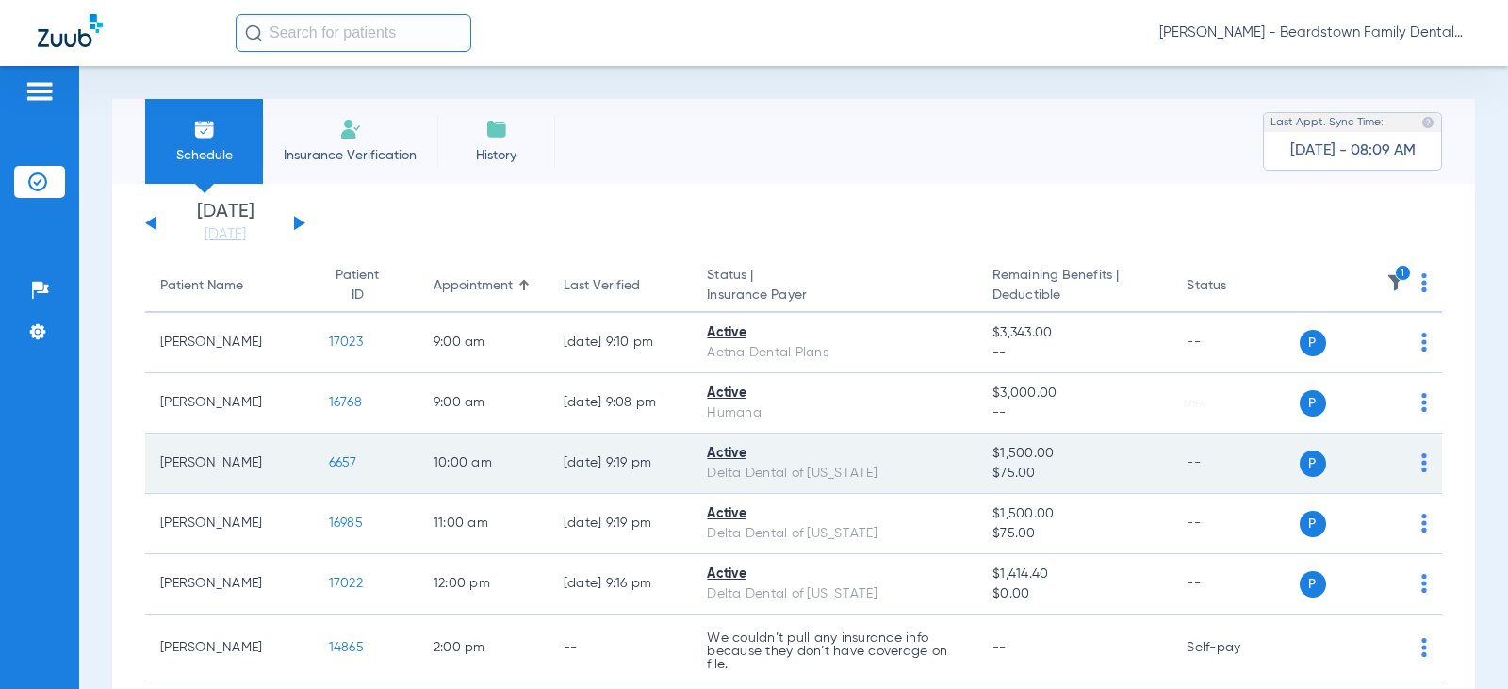
click at [329, 458] on span "6657" at bounding box center [343, 462] width 28 height 13
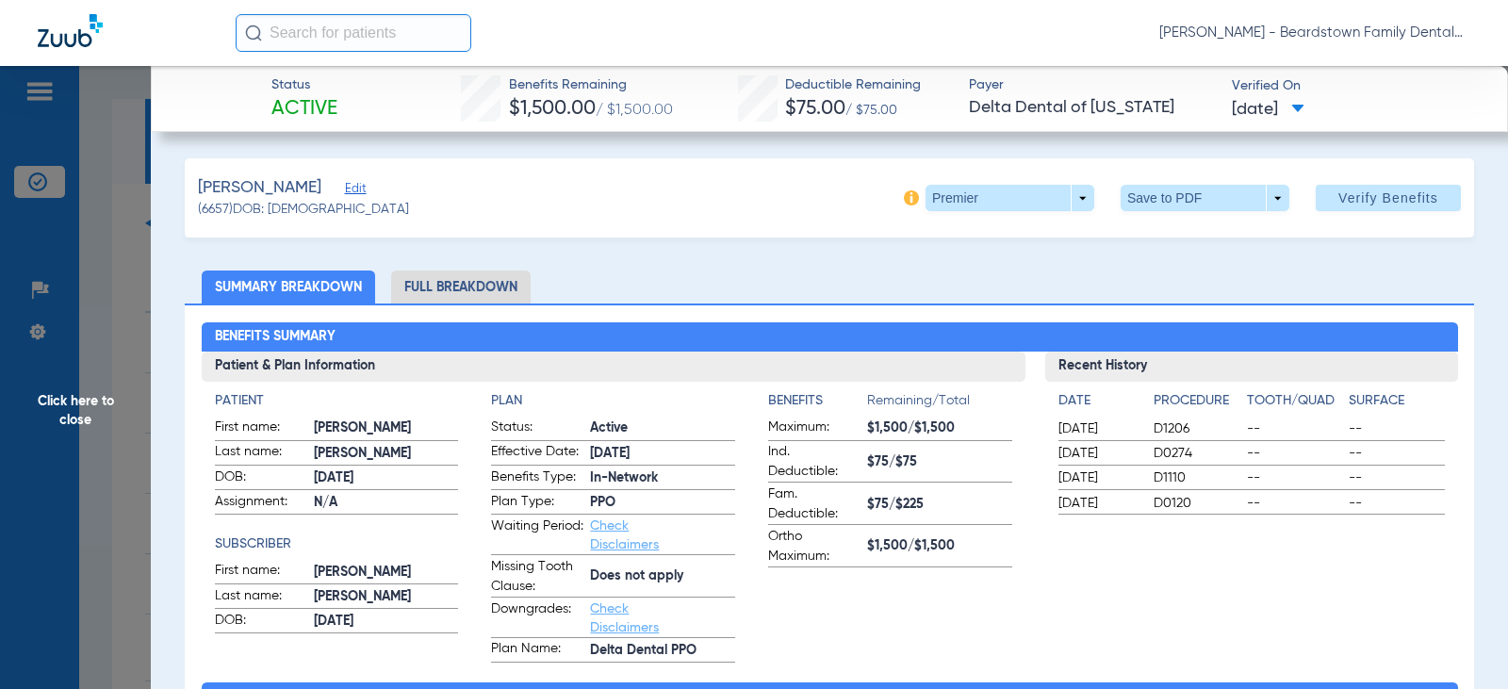
click at [468, 282] on li "Full Breakdown" at bounding box center [460, 287] width 139 height 33
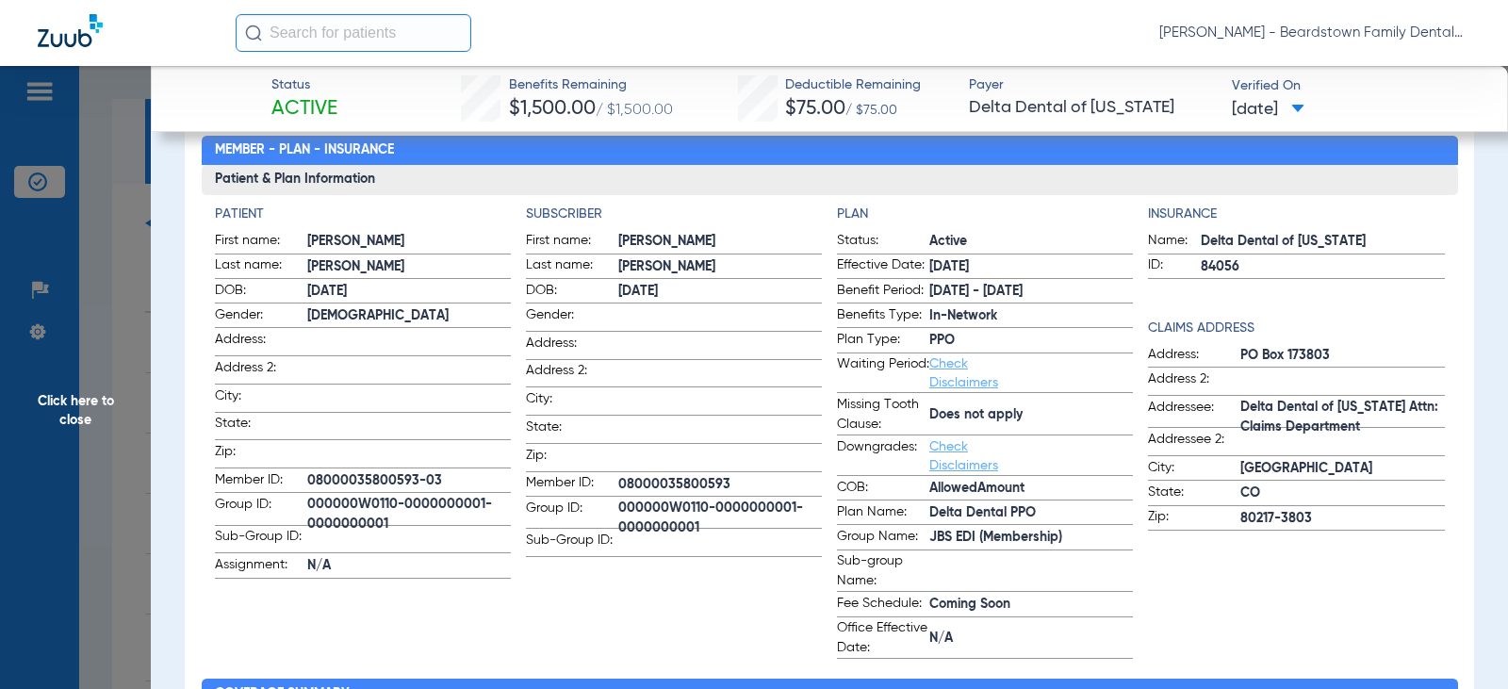
scroll to position [189, 0]
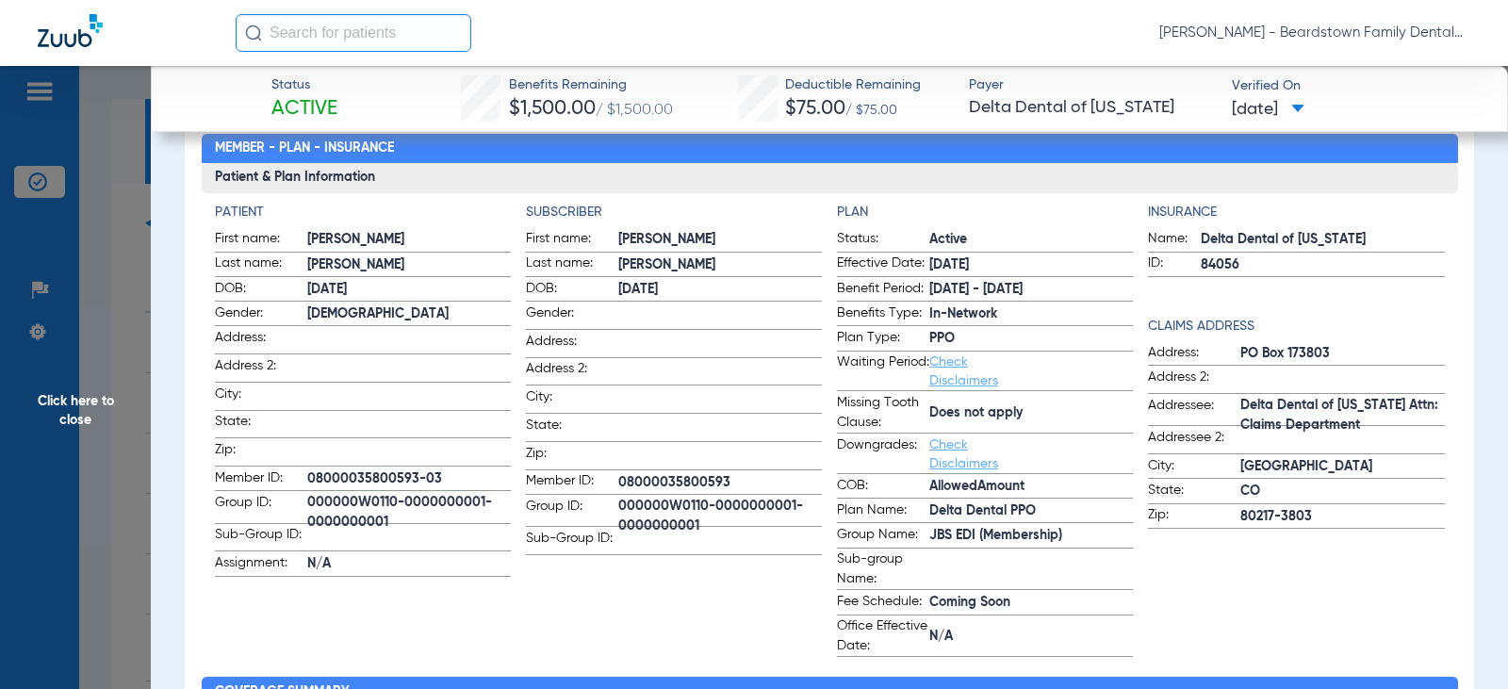
click at [88, 388] on span "Click here to close" at bounding box center [75, 410] width 151 height 689
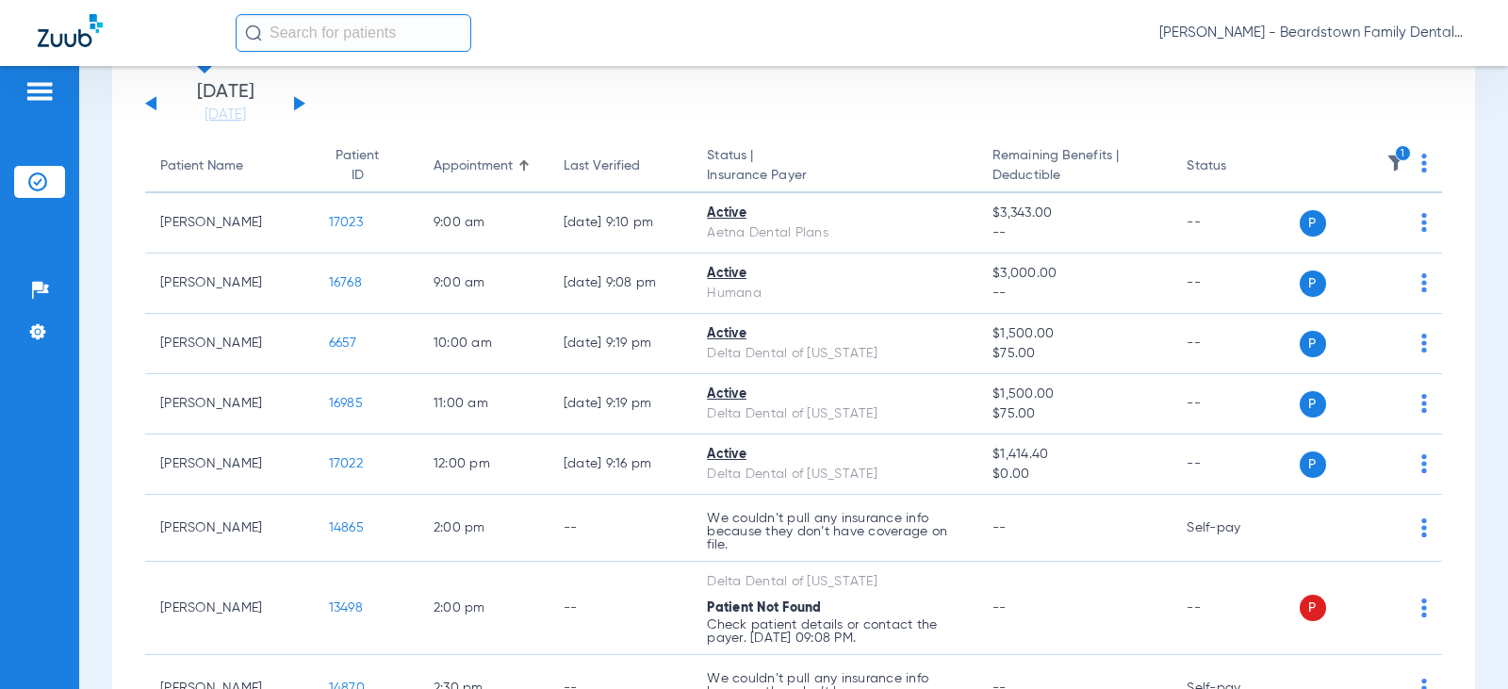
scroll to position [427, 0]
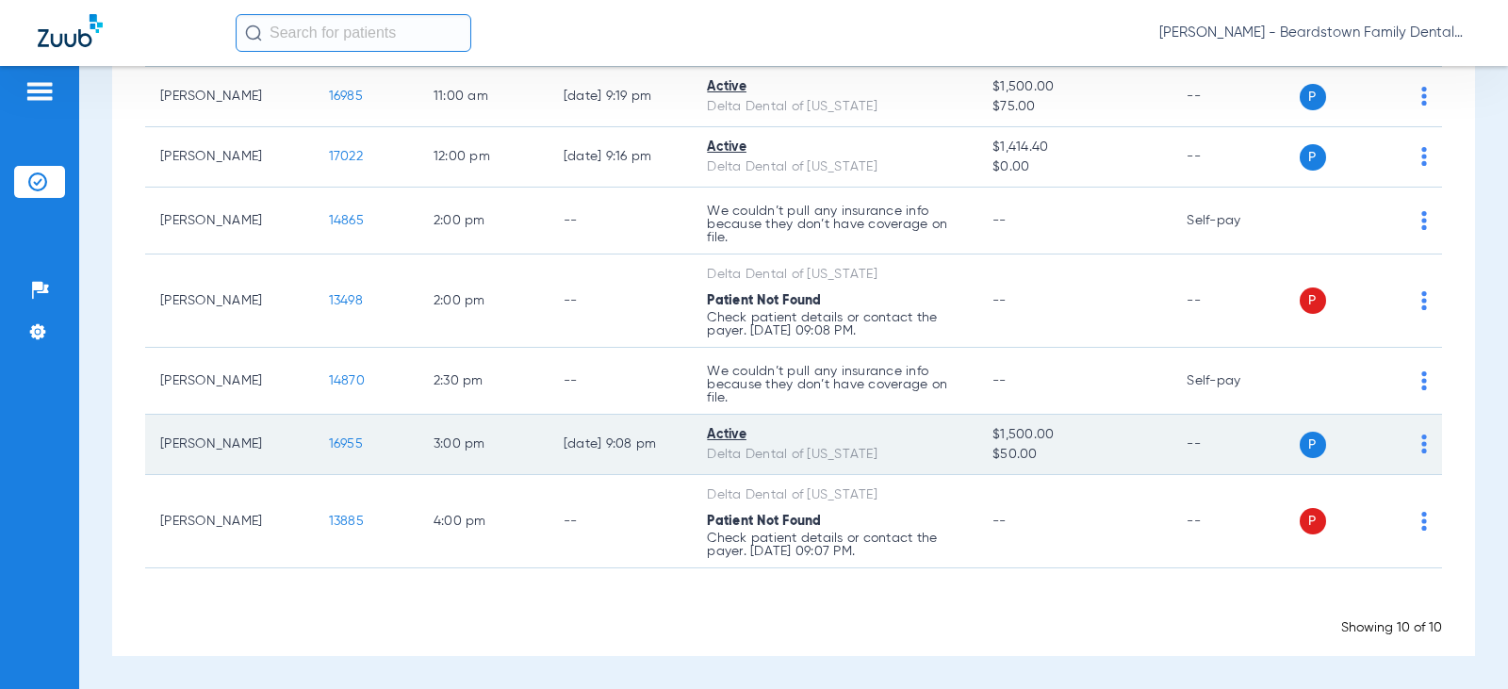
click at [329, 450] on span "16955" at bounding box center [346, 443] width 34 height 13
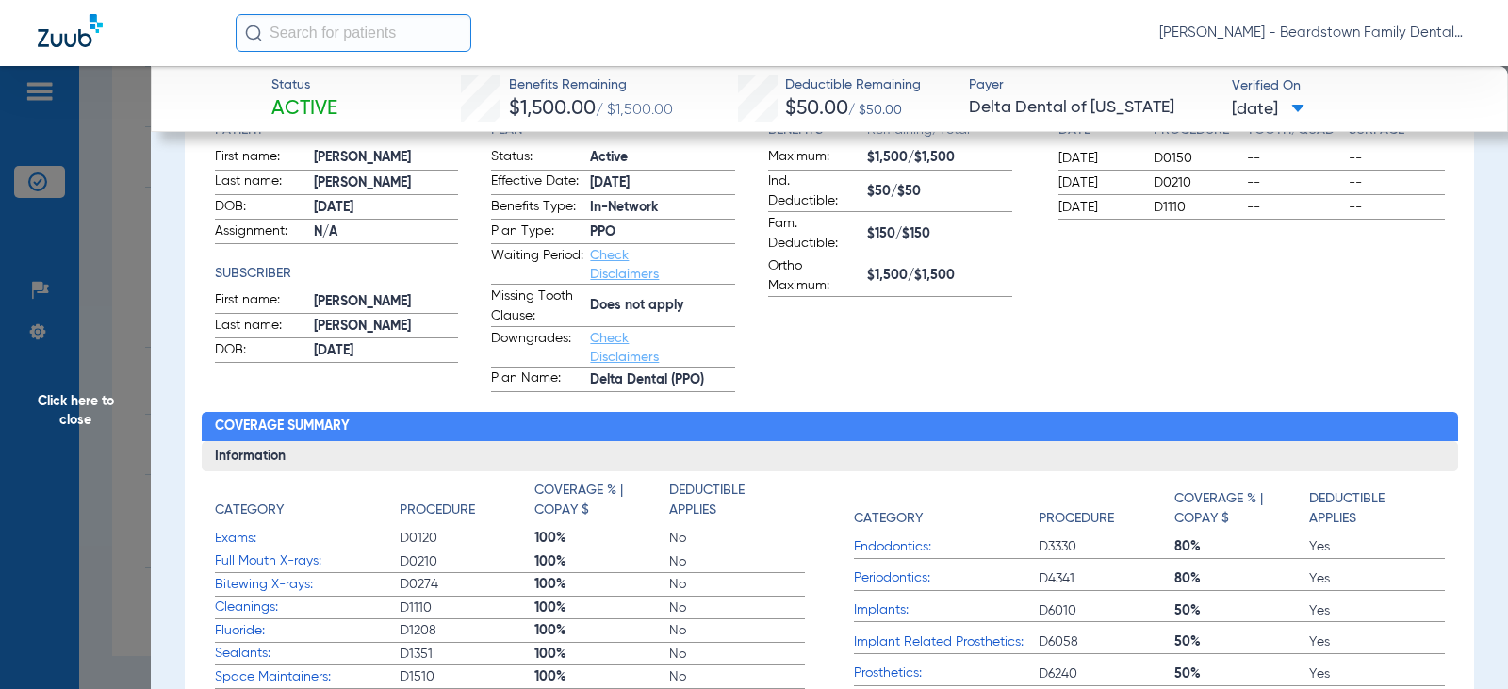
scroll to position [0, 0]
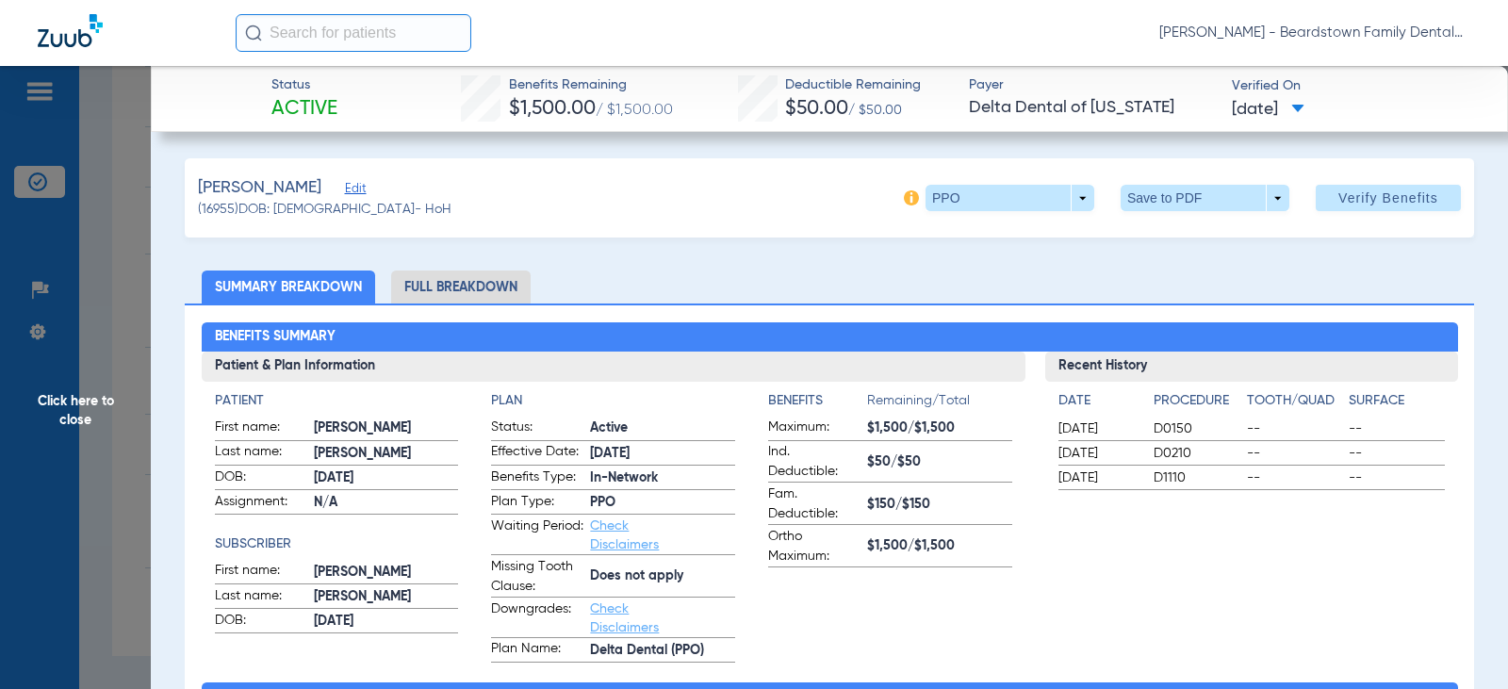
click at [435, 285] on li "Full Breakdown" at bounding box center [460, 287] width 139 height 33
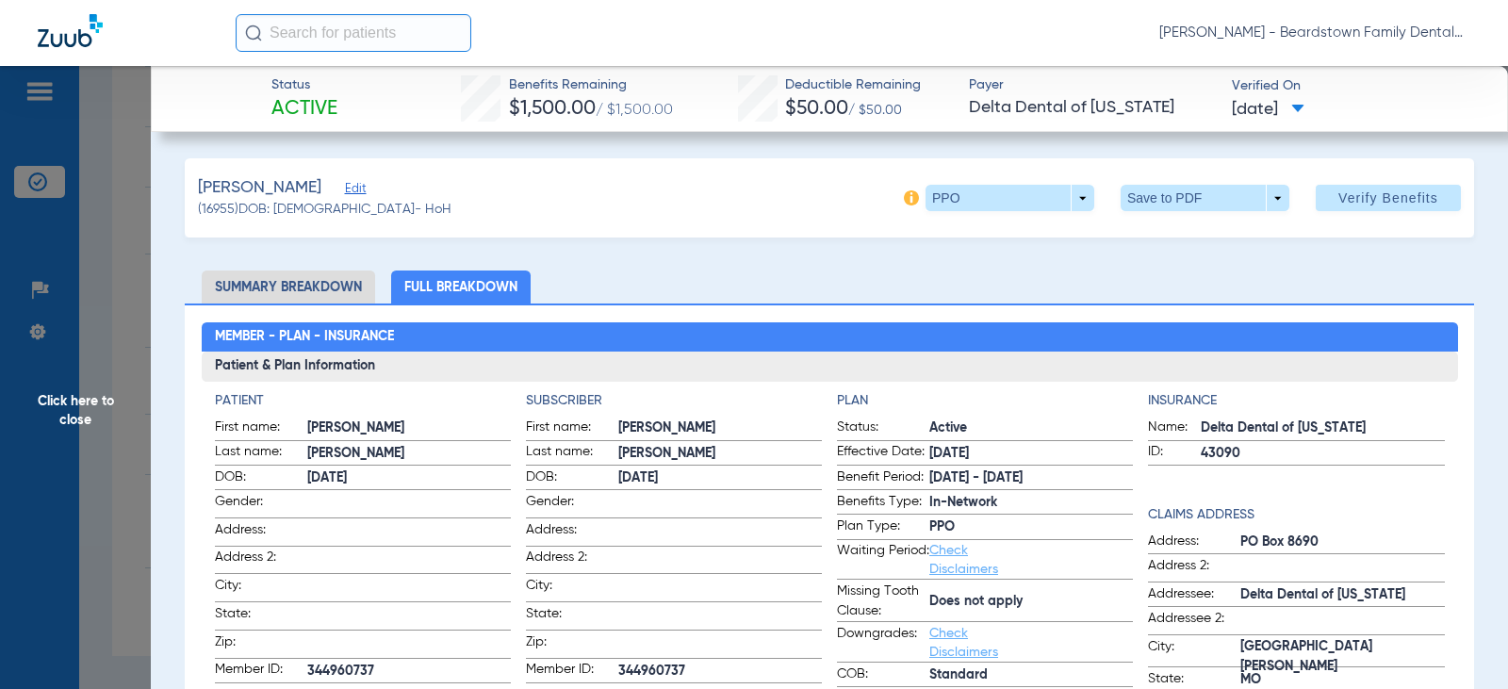
click at [61, 394] on span "Click here to close" at bounding box center [75, 410] width 151 height 689
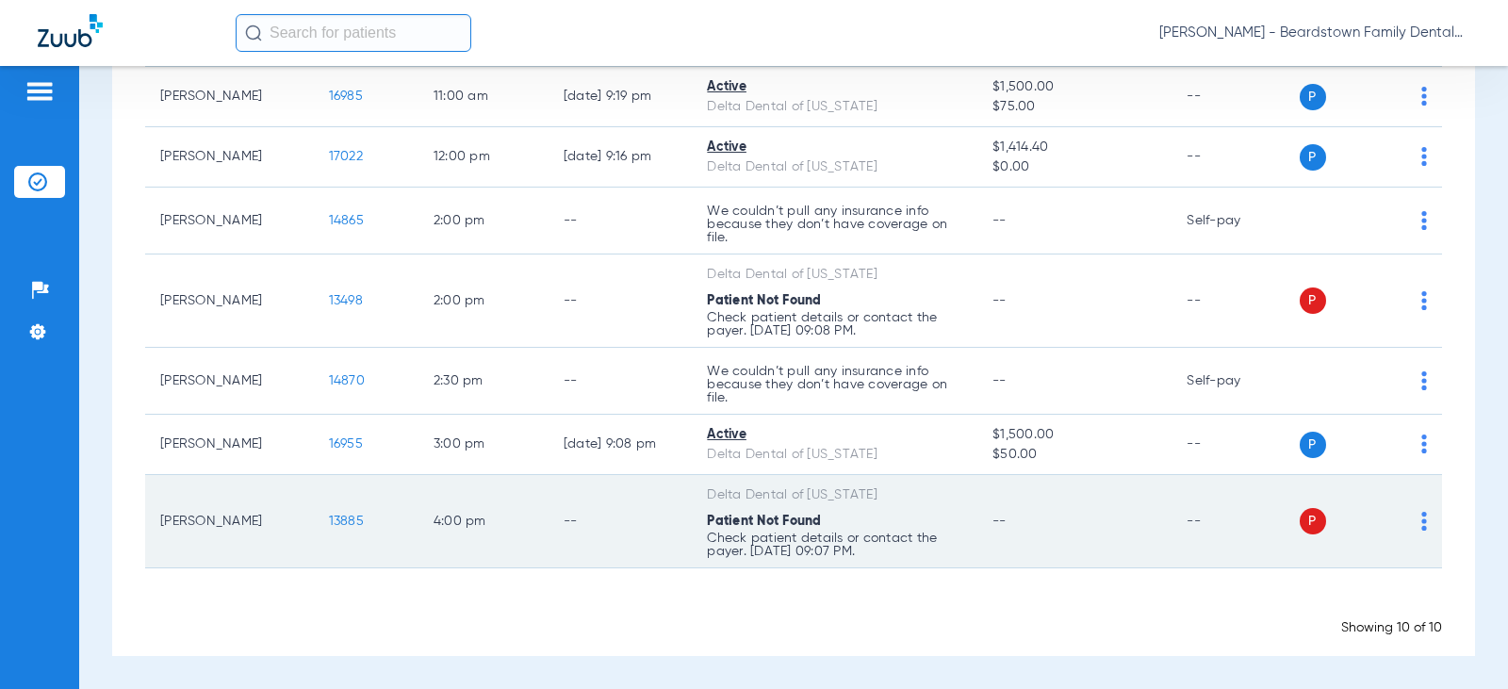
click at [329, 518] on span "13885" at bounding box center [346, 521] width 35 height 13
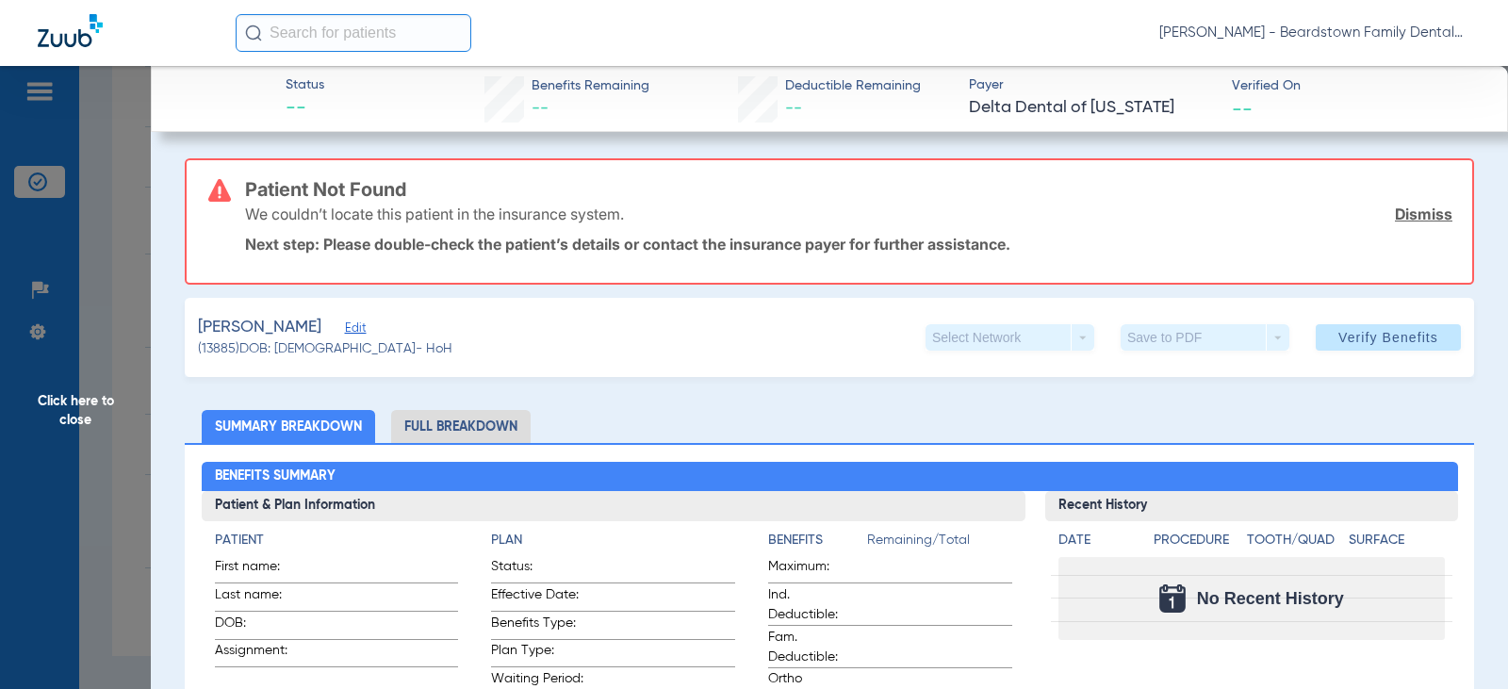
click at [57, 408] on span "Click here to close" at bounding box center [75, 410] width 151 height 689
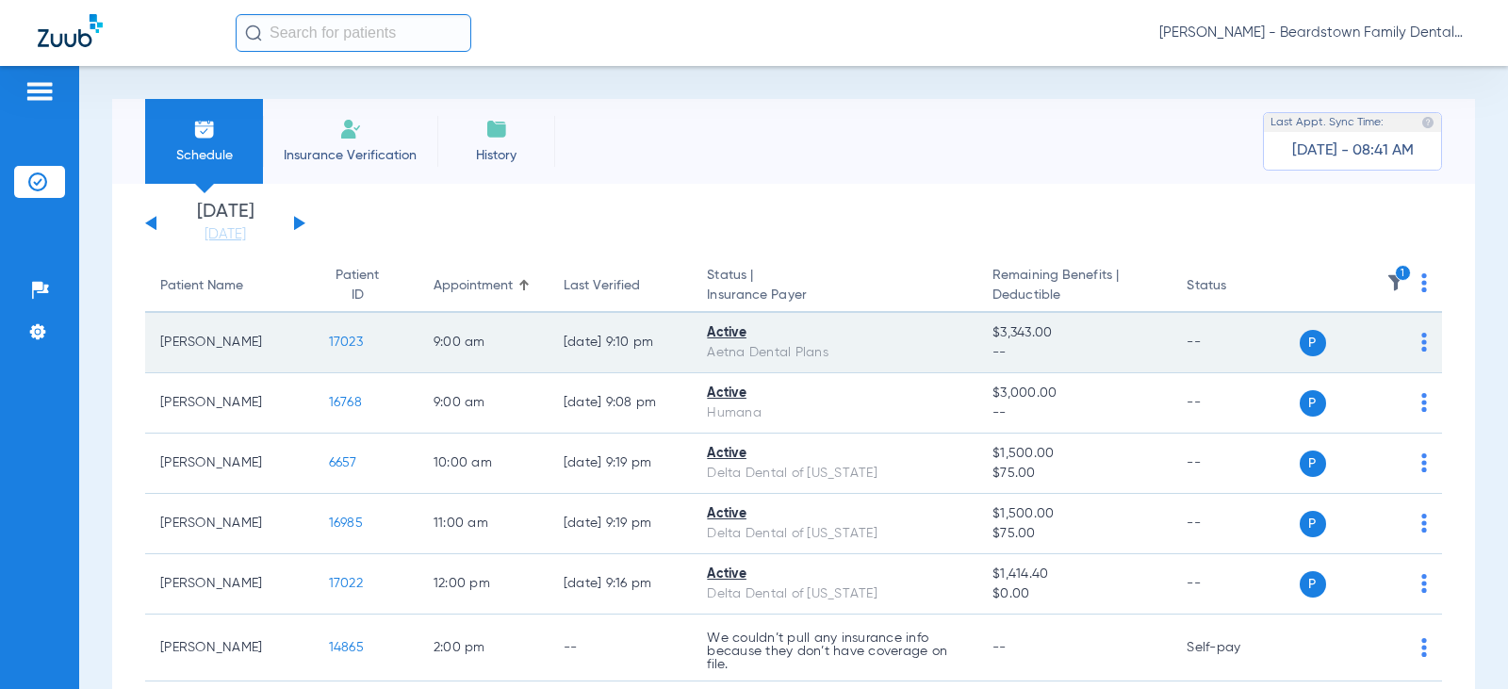
click at [329, 345] on span "17023" at bounding box center [346, 342] width 34 height 13
